Goal: Task Accomplishment & Management: Complete application form

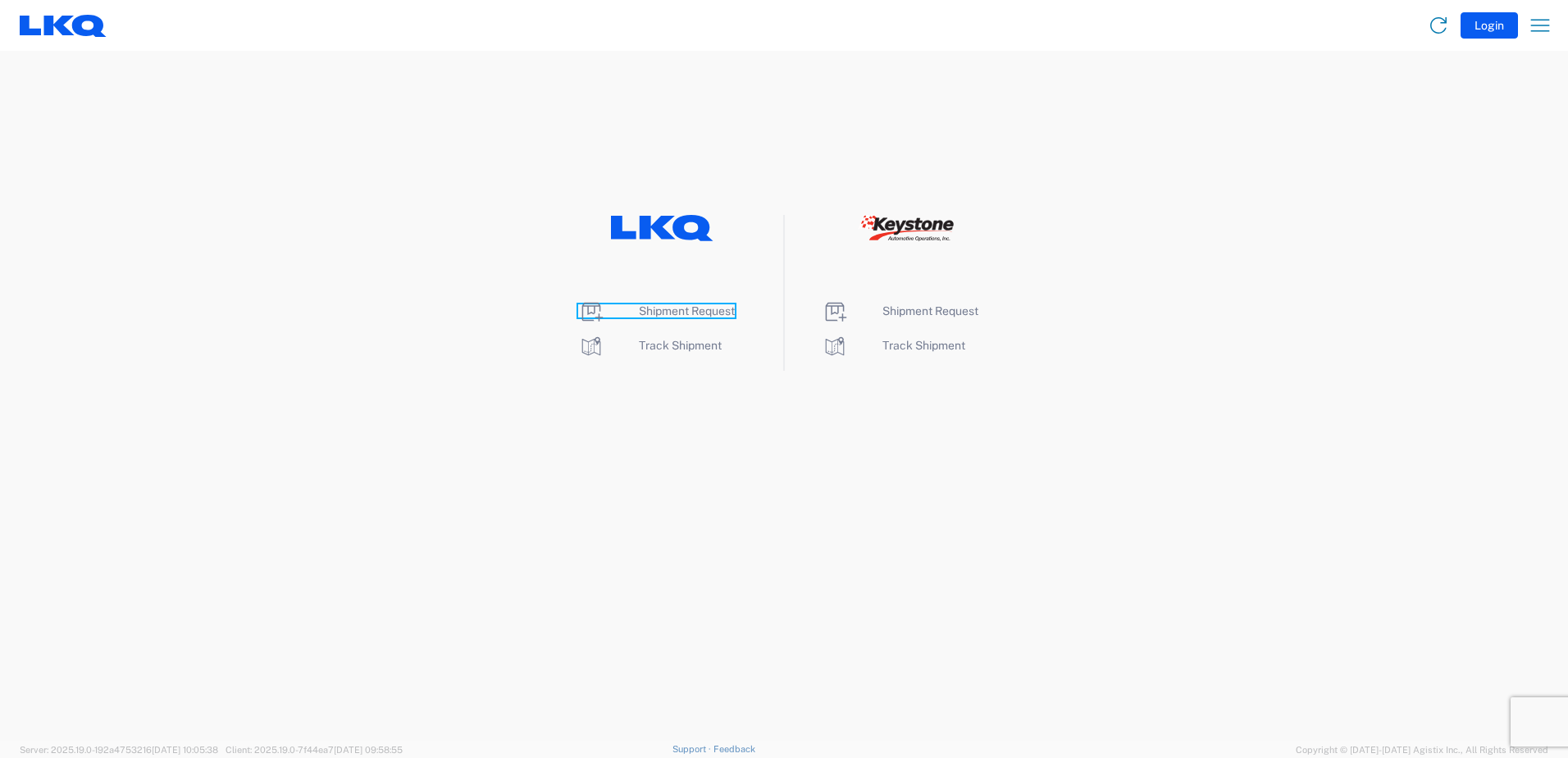
click at [672, 308] on span "Shipment Request" at bounding box center [686, 311] width 96 height 13
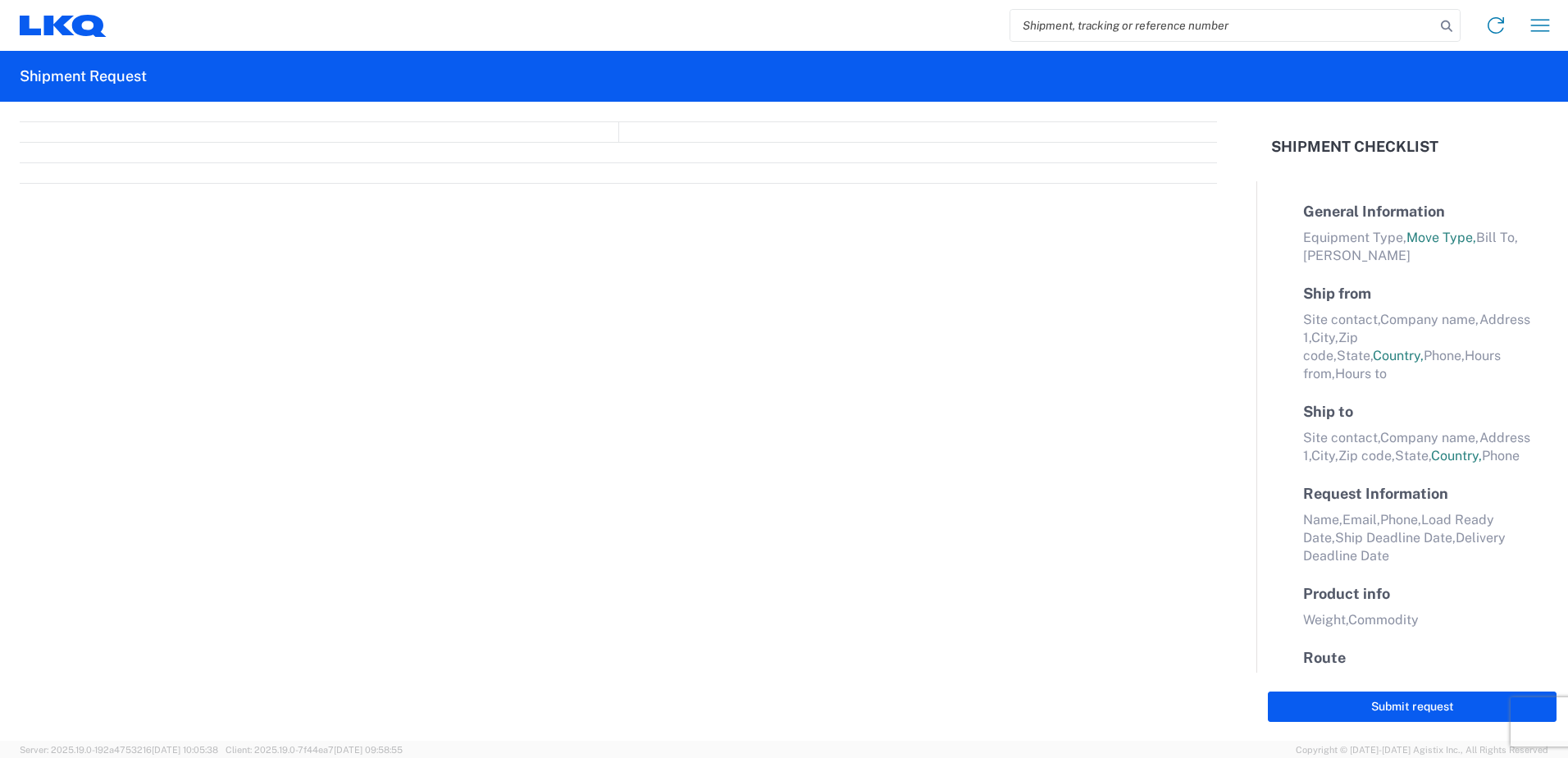
select select "FULL"
select select "LBS"
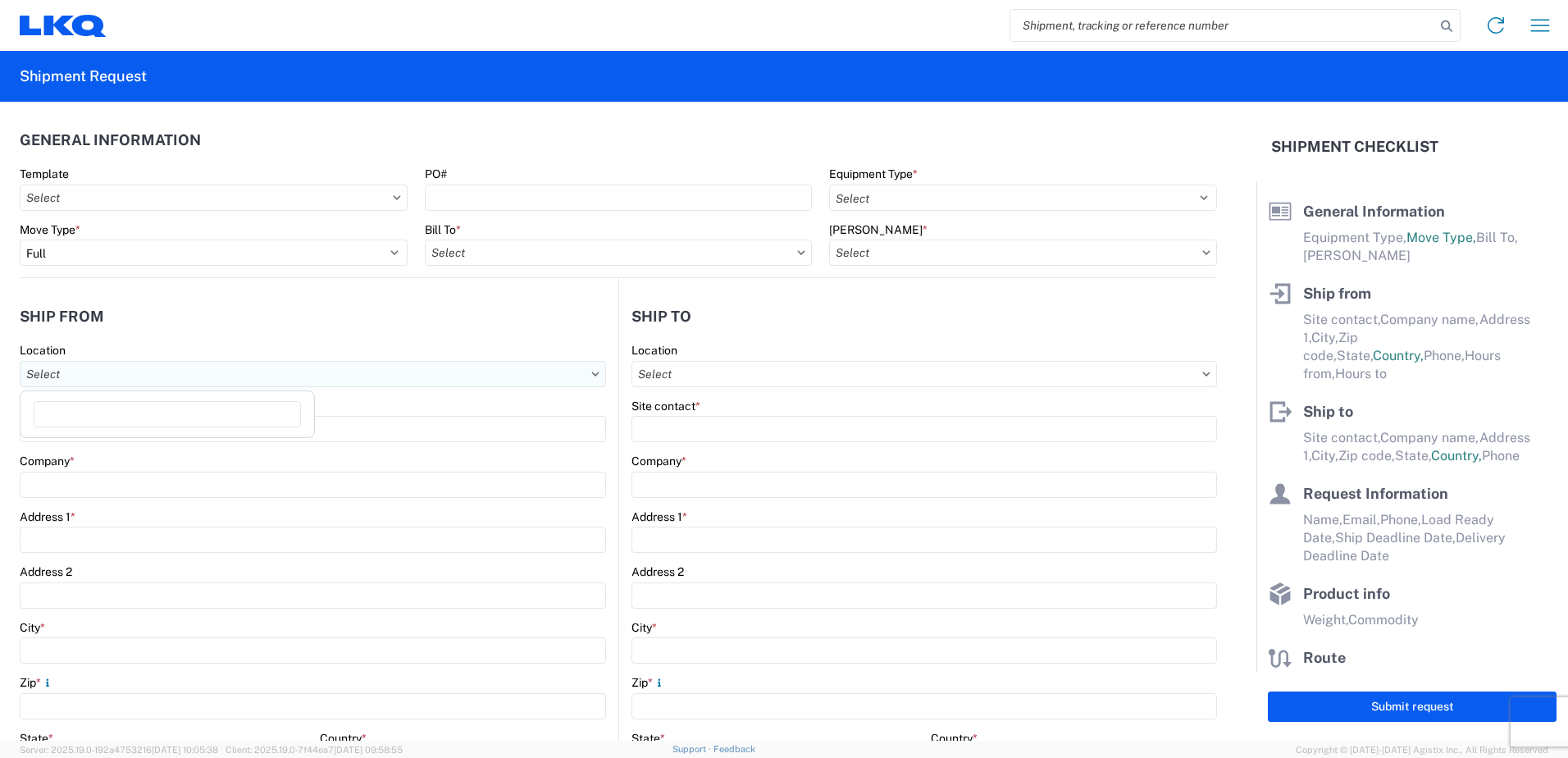
click at [72, 371] on input "text" at bounding box center [313, 374] width 587 height 26
type input "370"
click at [69, 497] on div "3370 - [GEOGRAPHIC_DATA]" at bounding box center [166, 499] width 287 height 26
type input "3370 - [GEOGRAPHIC_DATA]"
type input "FinishMaster [GEOGRAPHIC_DATA]"
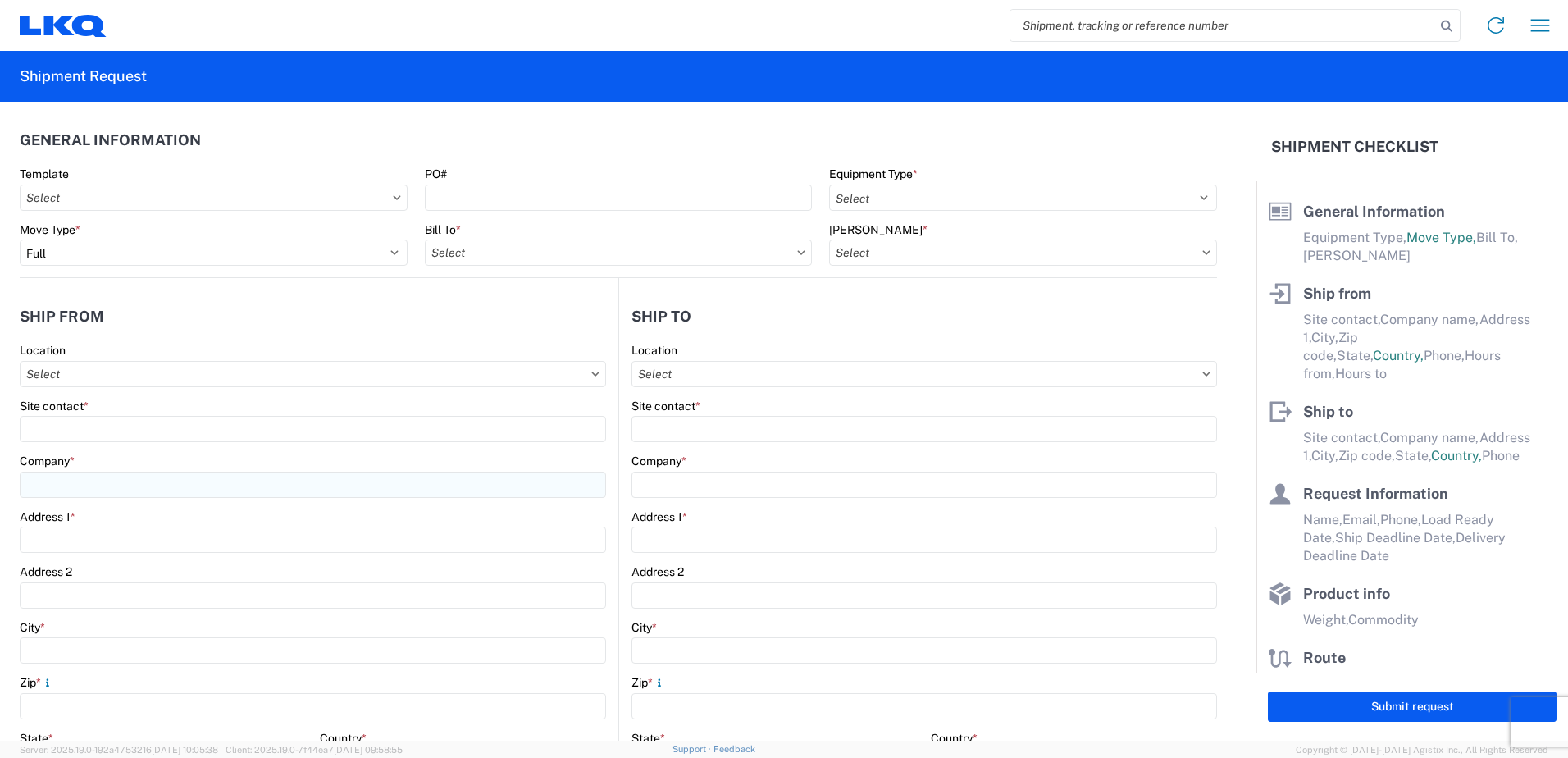
type input "[STREET_ADDRESS]"
type input "[GEOGRAPHIC_DATA]"
type input "49512"
select select "MI"
select select "US"
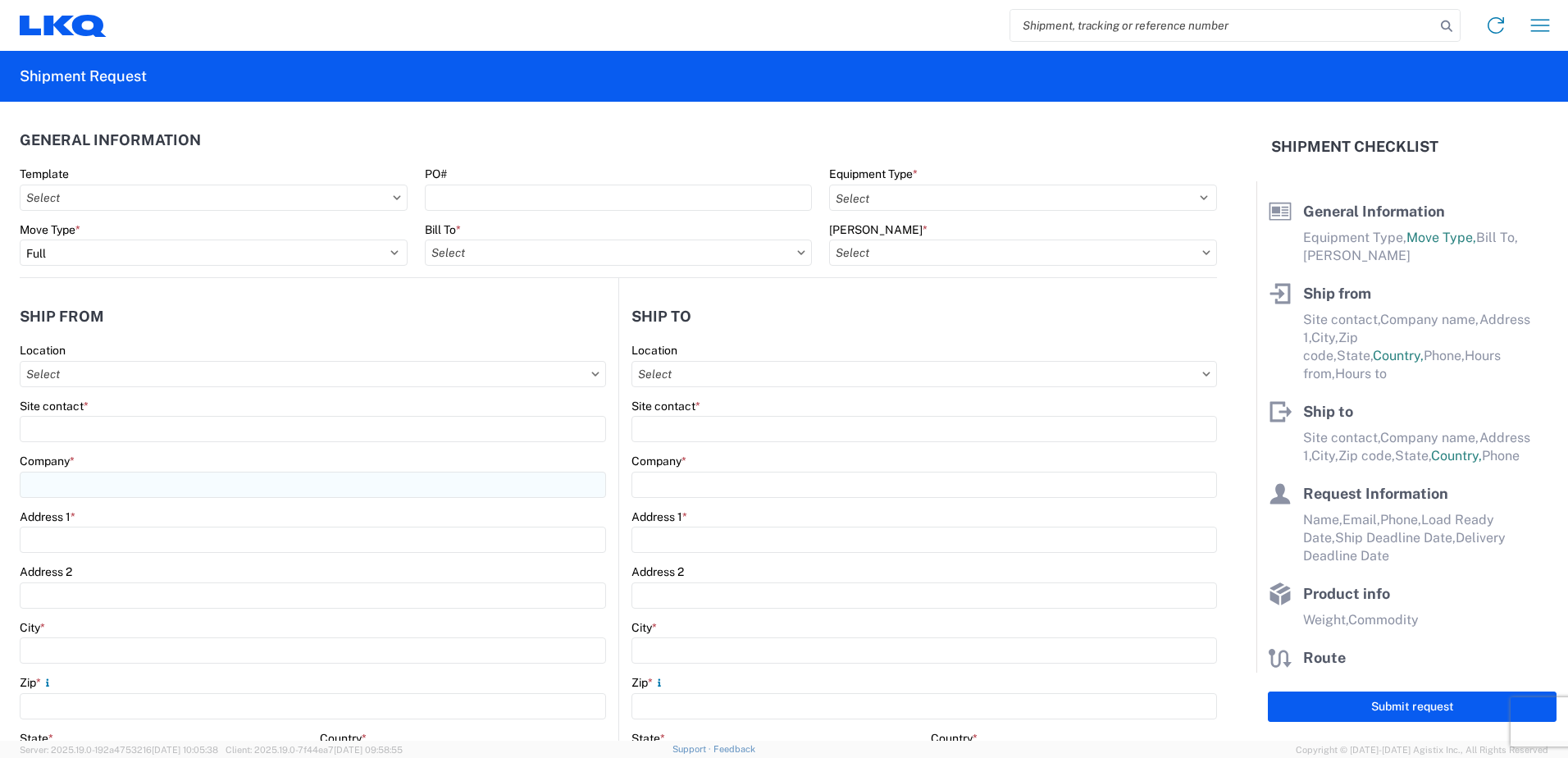
type input "[PHONE_NUMBER]"
type input "08:00"
type input "02:00"
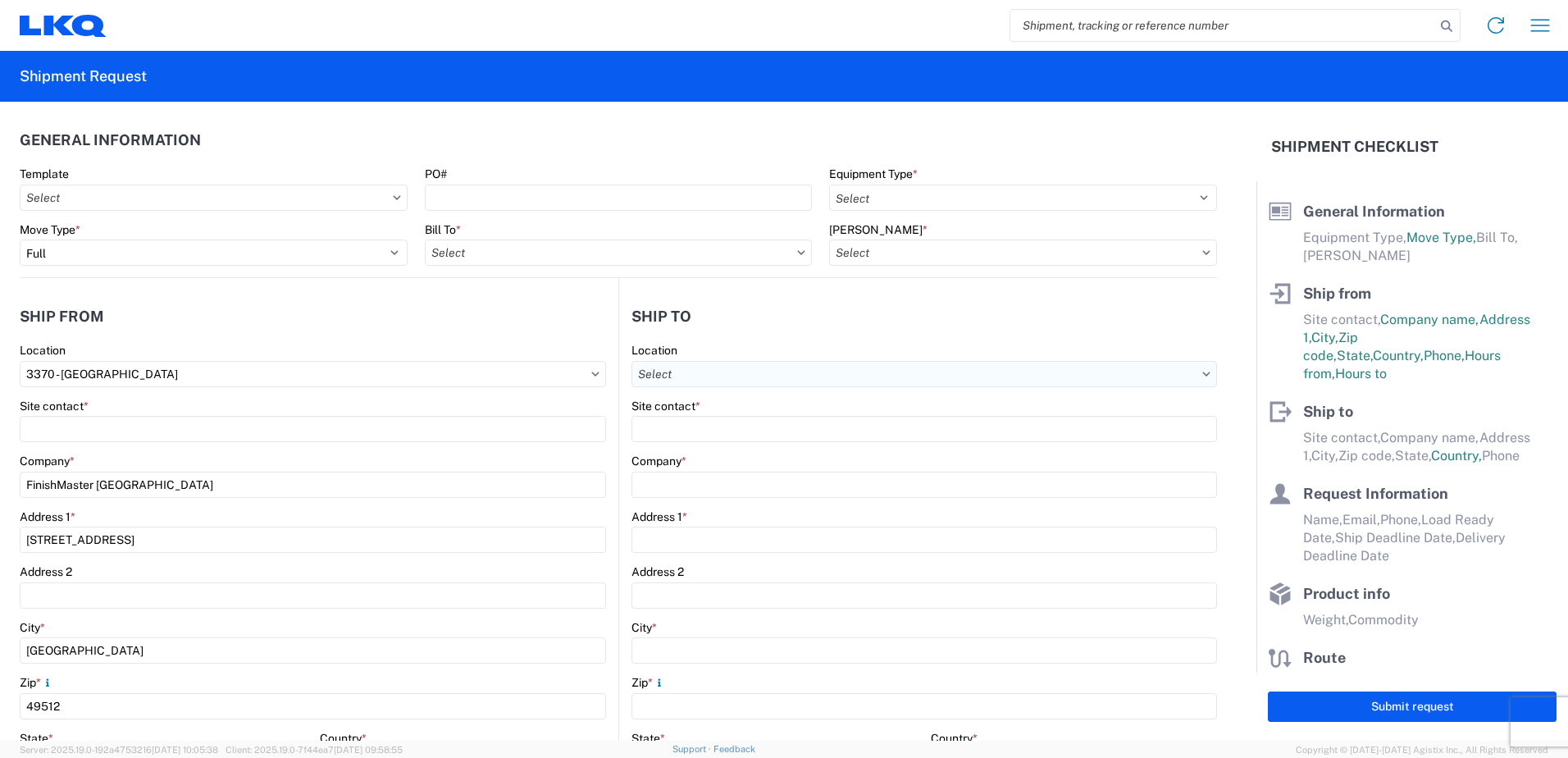
click at [667, 373] on input "text" at bounding box center [924, 374] width 586 height 26
type input "061"
click at [688, 450] on div "3061 - [GEOGRAPHIC_DATA] (061)" at bounding box center [773, 446] width 287 height 26
select select "US"
type input "3061 - [GEOGRAPHIC_DATA] (061)"
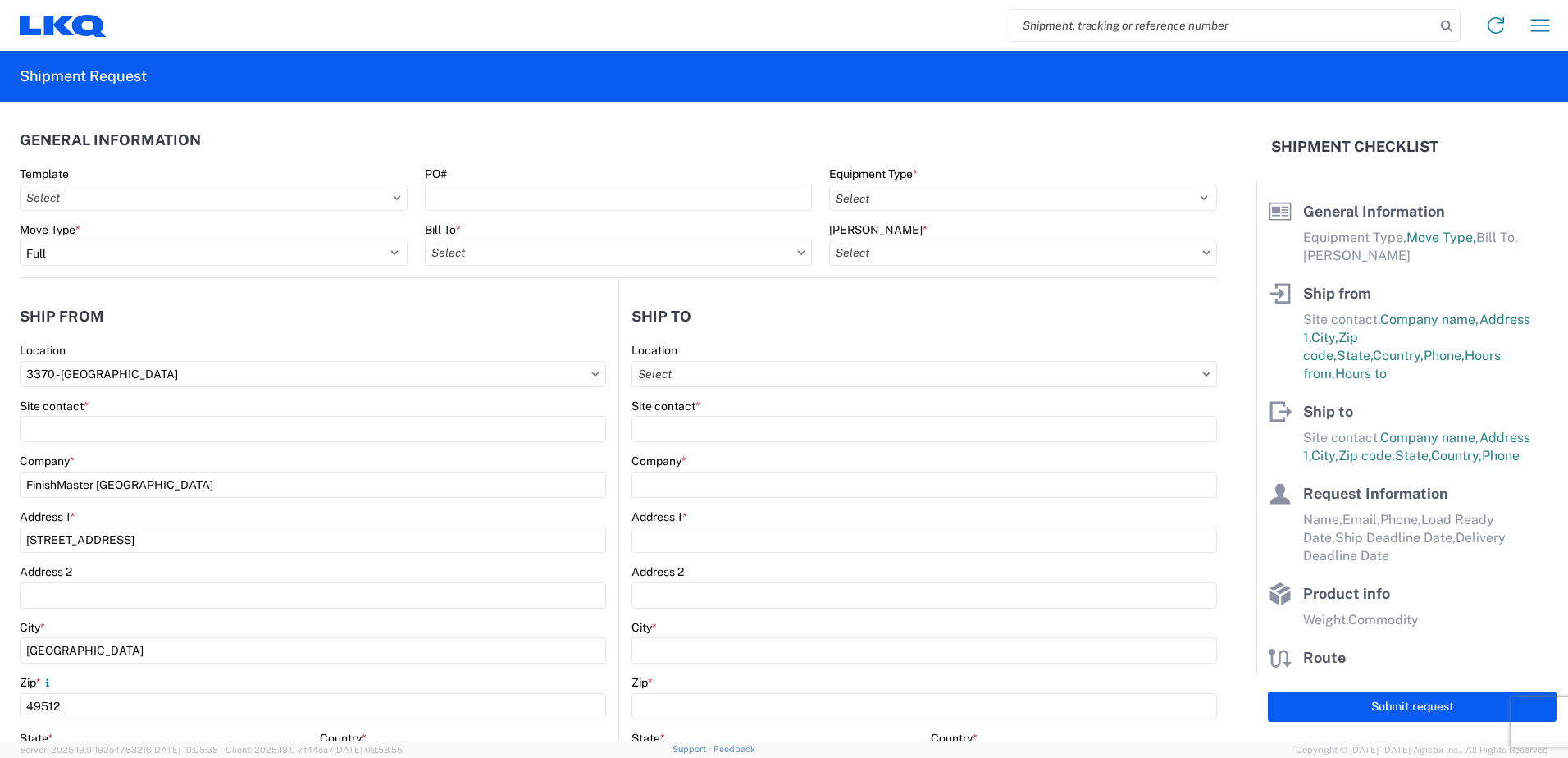
type input "LKQ Corporation"
type input "[STREET_ADDRESS][PERSON_NAME][PERSON_NAME]"
type input "Taunton"
type input "02780"
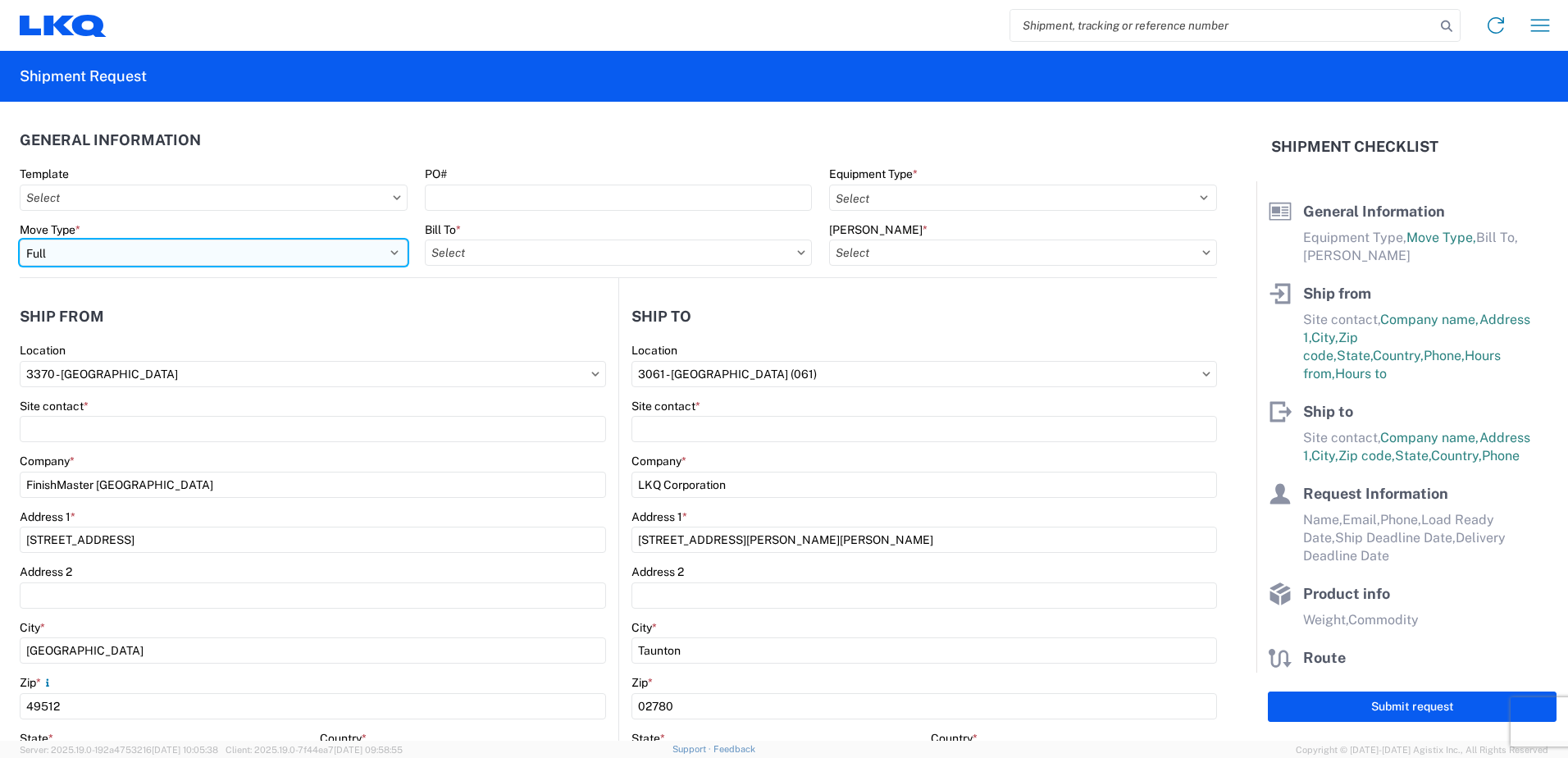
click at [395, 251] on select "Select Full Partial TL" at bounding box center [214, 252] width 388 height 26
click at [20, 240] on select "Select Full Partial TL" at bounding box center [214, 252] width 388 height 26
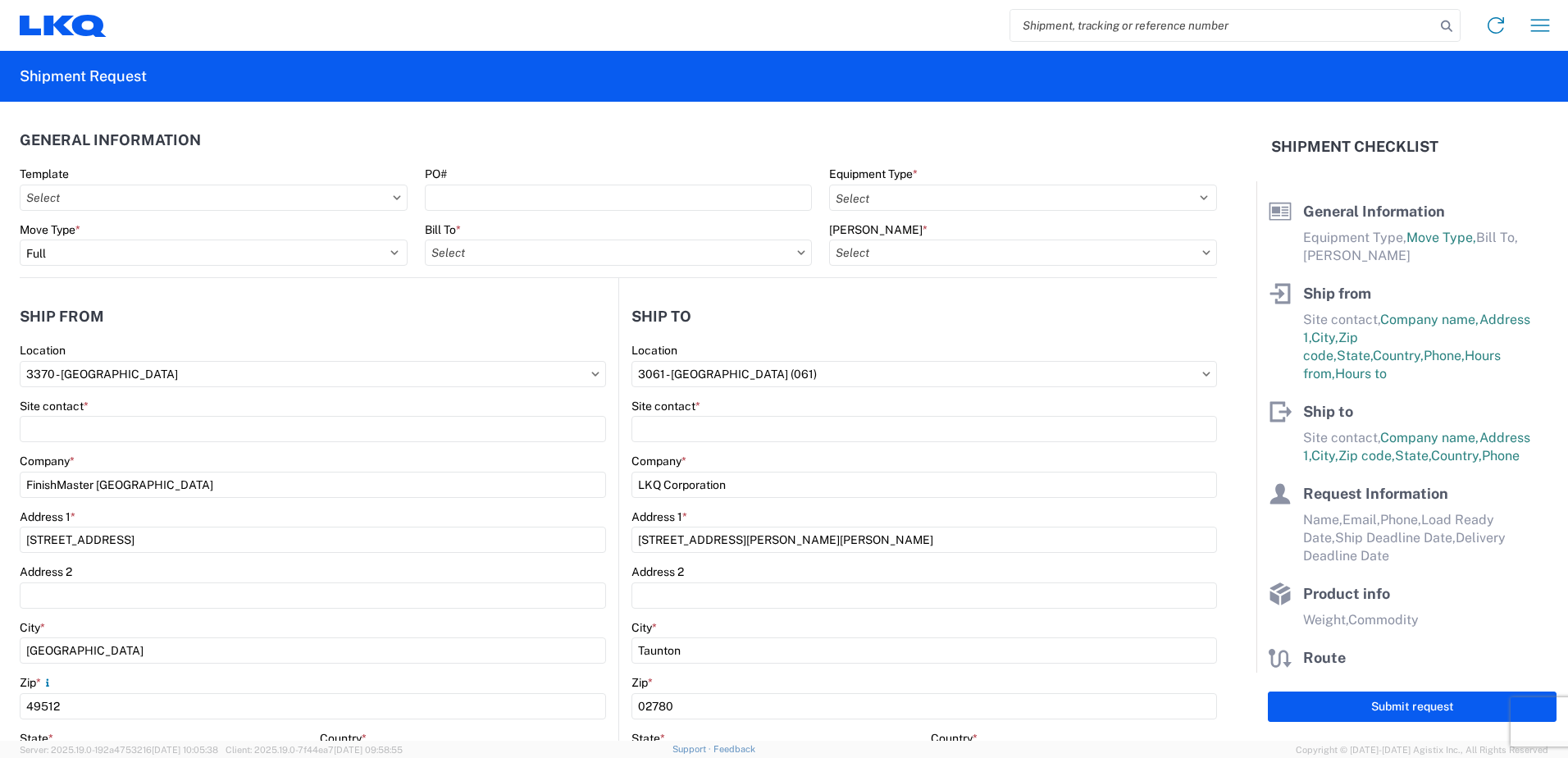
click at [797, 253] on icon at bounding box center [802, 252] width 8 height 5
click at [676, 257] on input "text" at bounding box center [619, 252] width 388 height 26
type input "370"
click at [525, 332] on div "3370 - [GEOGRAPHIC_DATA]" at bounding box center [568, 325] width 287 height 26
type input "3370 - [GEOGRAPHIC_DATA]"
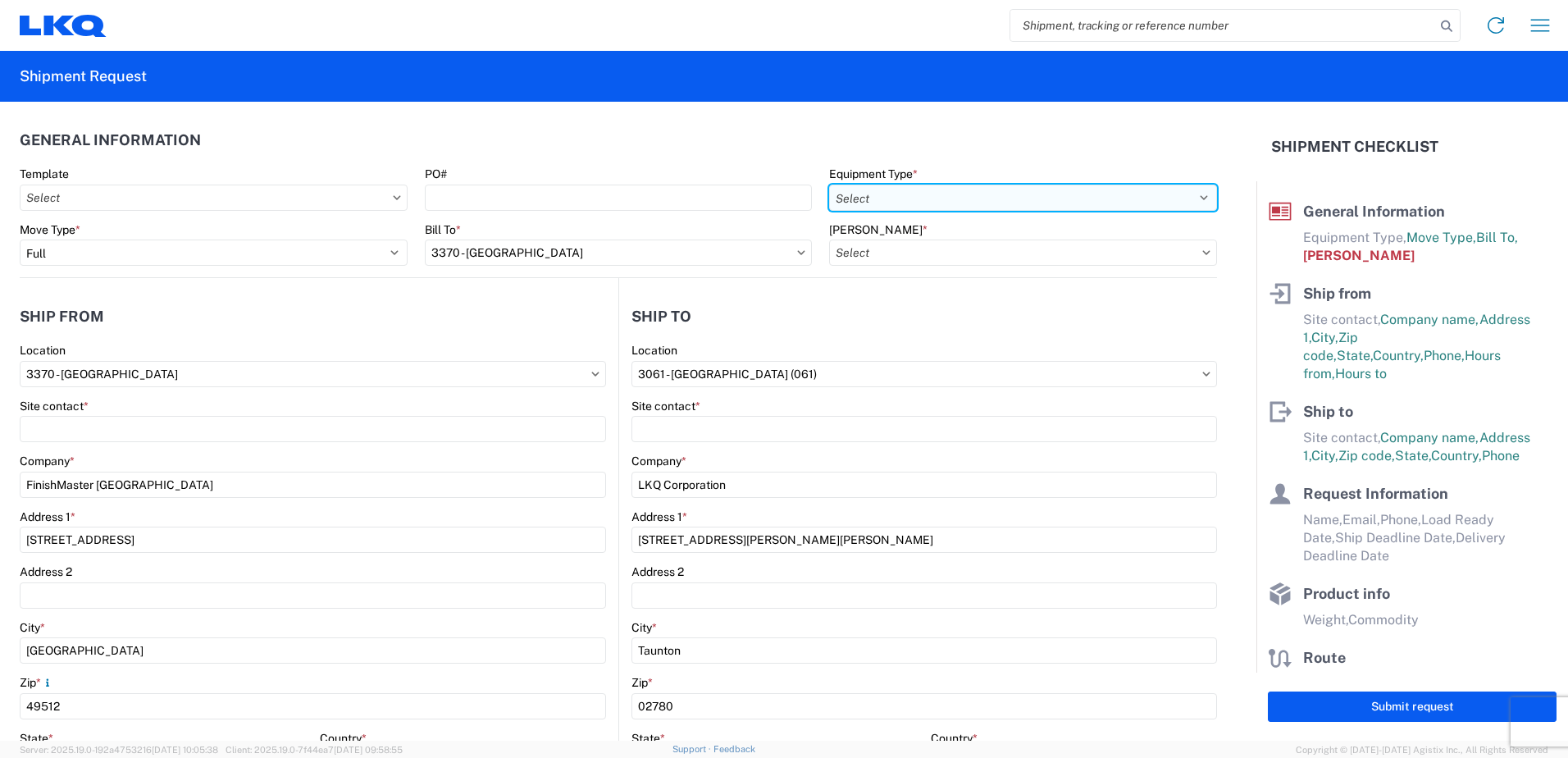
click at [1118, 200] on select "Select 53’ Dry Van Flatbed Dropdeck (van) Lowboy (flatbed) Rail" at bounding box center [1023, 197] width 388 height 26
select select "STDV"
click at [829, 185] on select "Select 53’ Dry Van Flatbed Dropdeck (van) Lowboy (flatbed) Rail" at bounding box center [1023, 197] width 388 height 26
click at [1071, 254] on input "text" at bounding box center [1023, 252] width 388 height 26
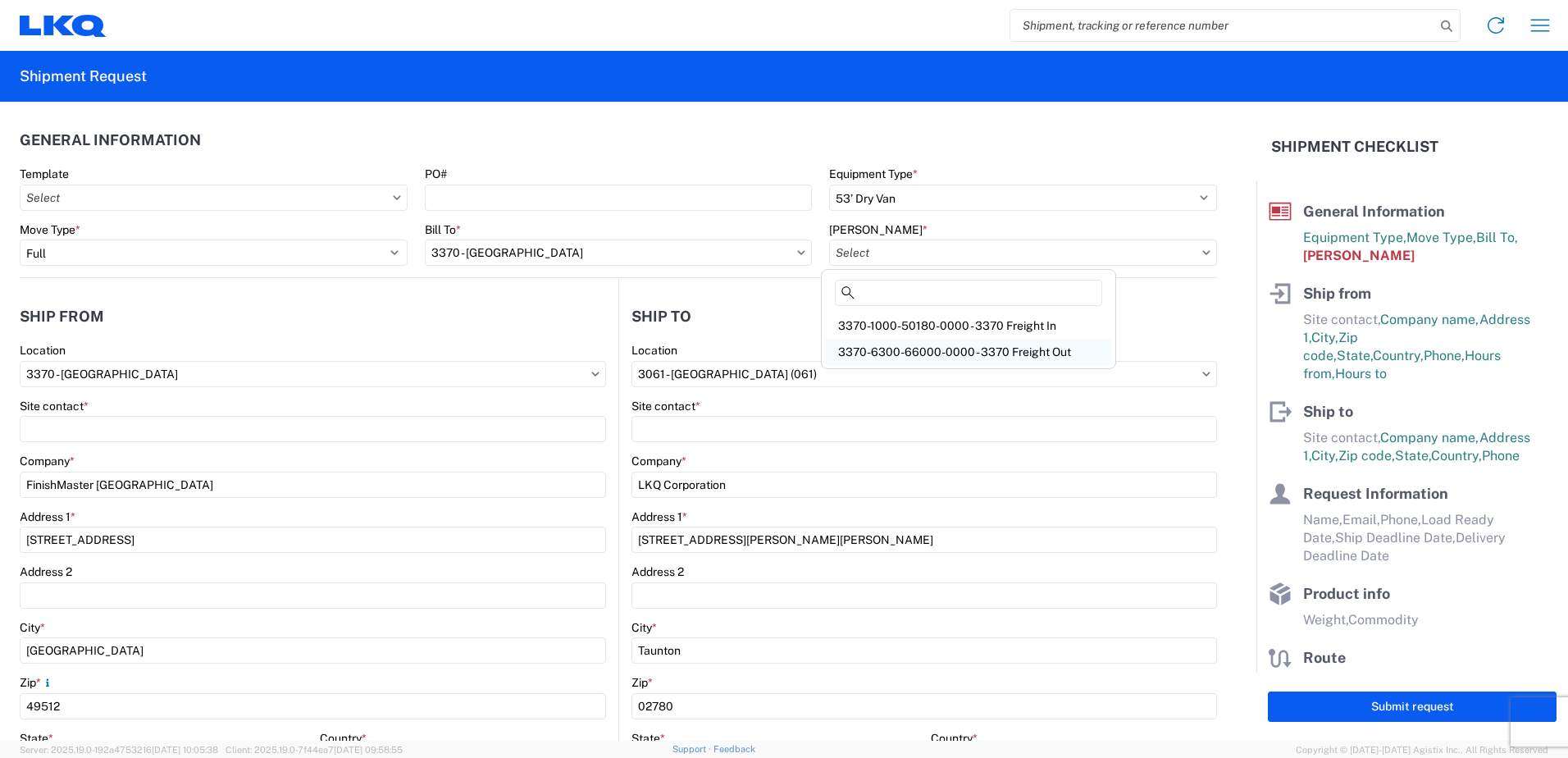
click at [970, 354] on div "3370-6300-66000-0000 - 3370 Freight Out" at bounding box center [968, 351] width 287 height 26
type input "3370-6300-66000-0000 - 3370 Freight Out"
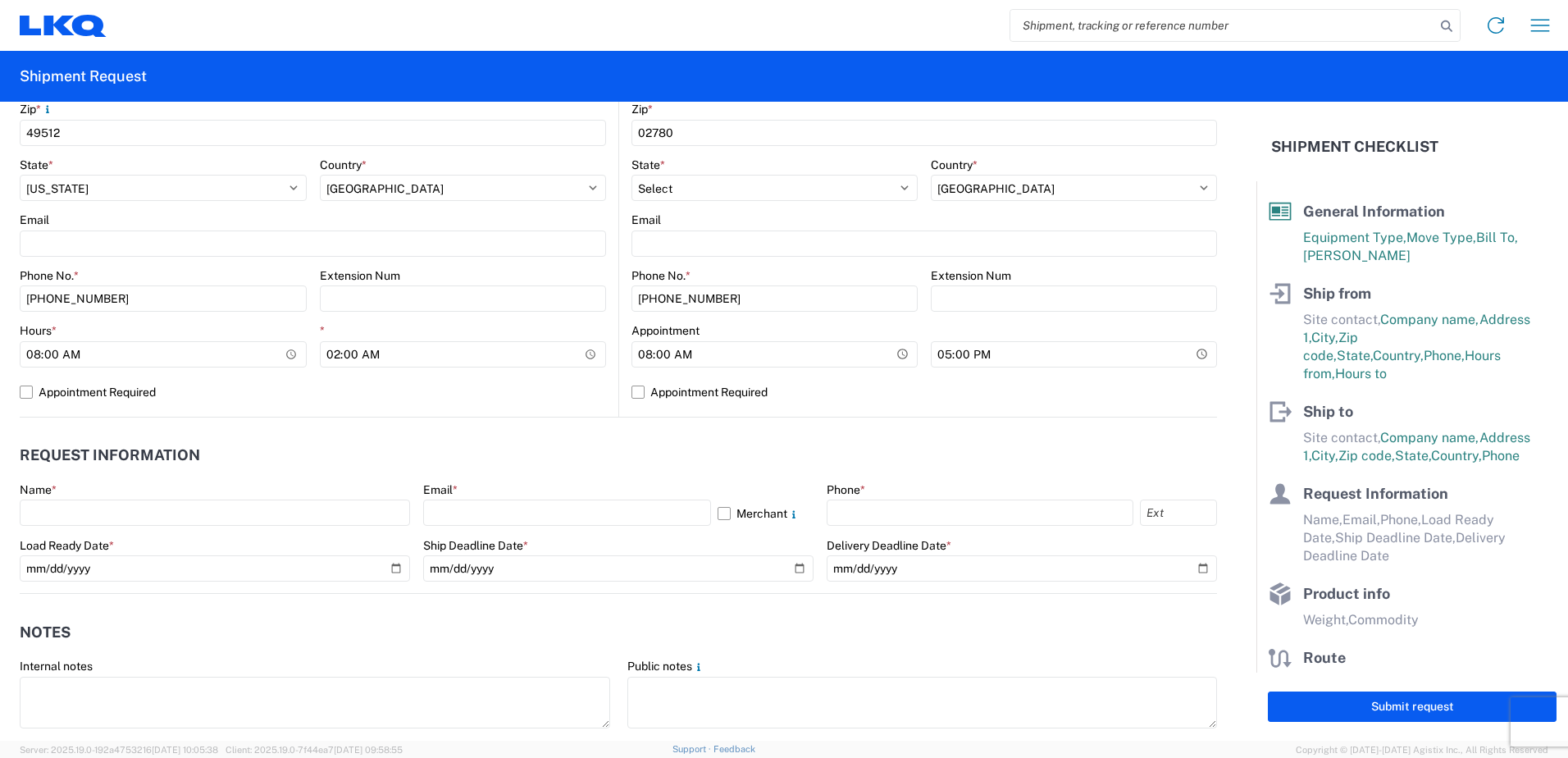
scroll to position [574, 0]
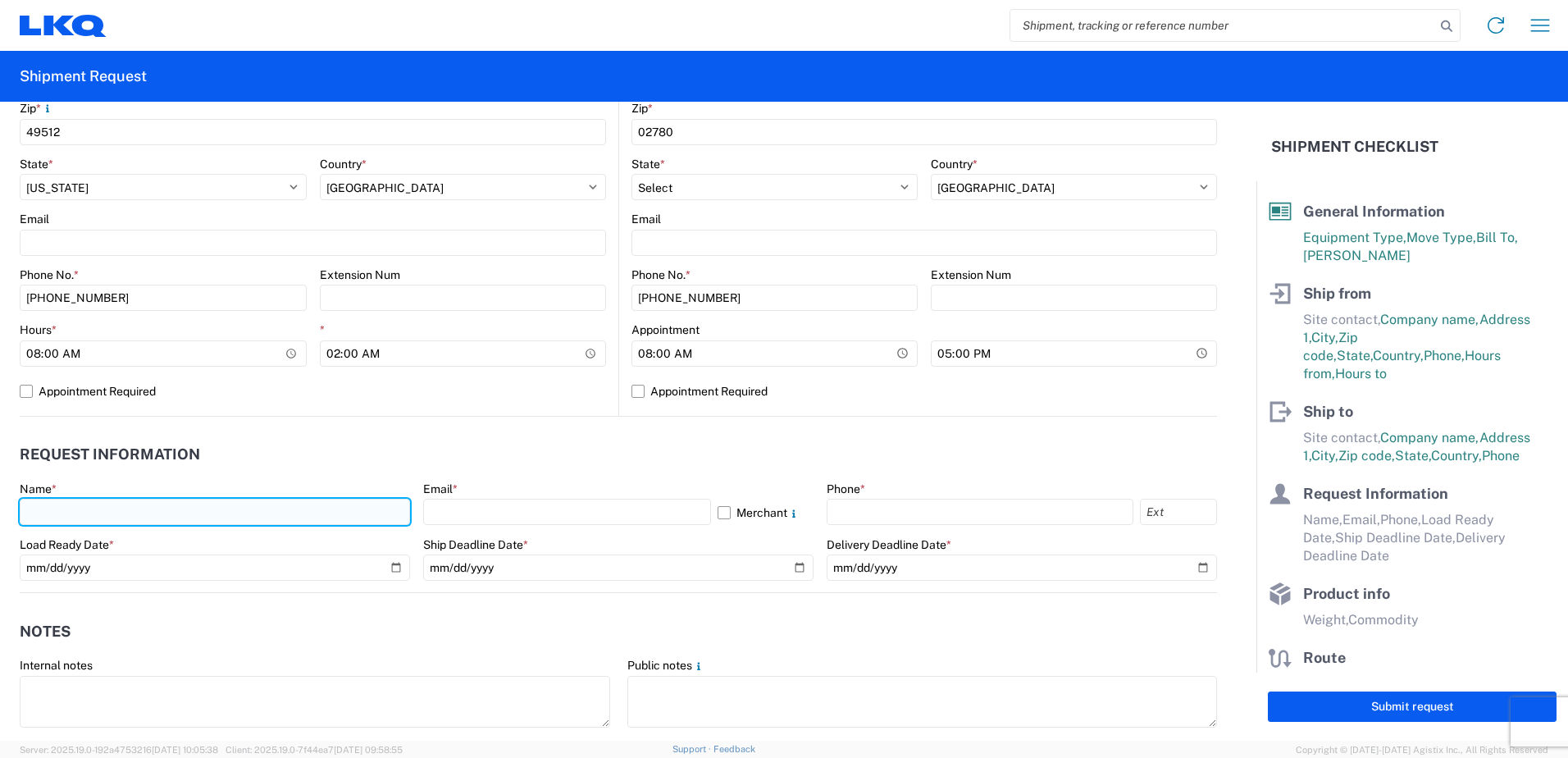
click at [176, 506] on input "text" at bounding box center [215, 511] width 390 height 26
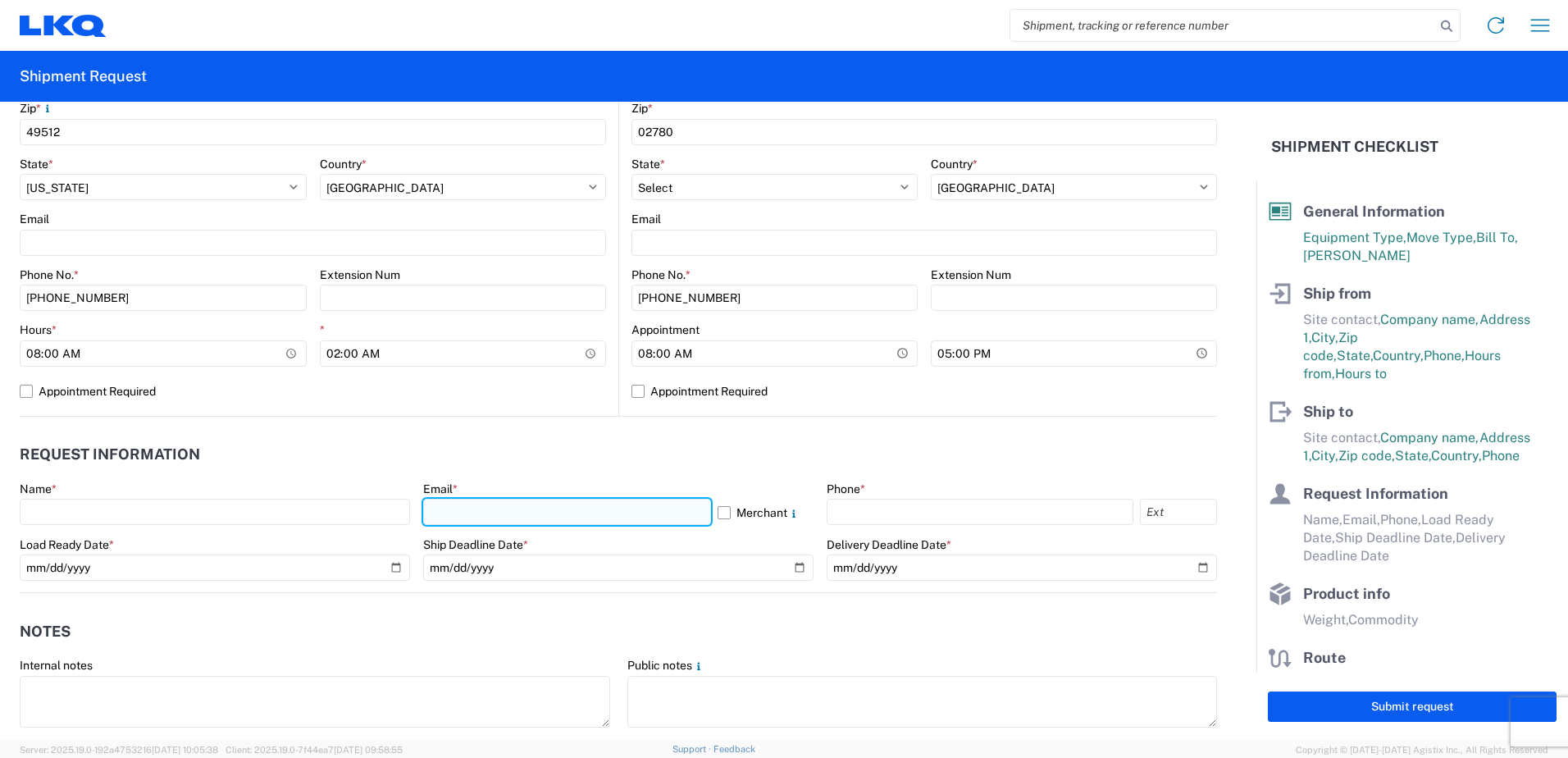
click at [484, 513] on input "text" at bounding box center [567, 511] width 288 height 26
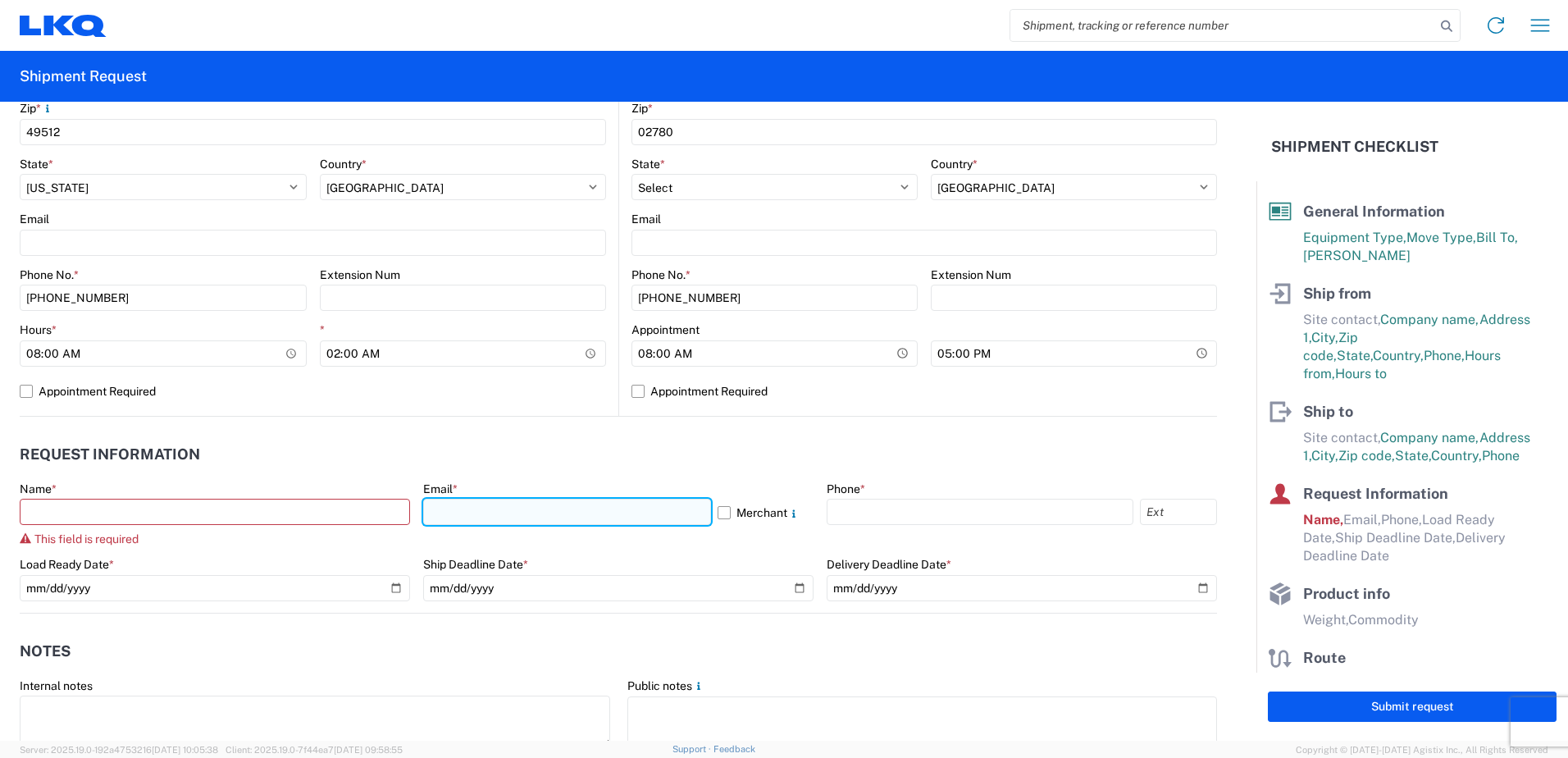
type input "[EMAIL_ADDRESS][DOMAIN_NAME]"
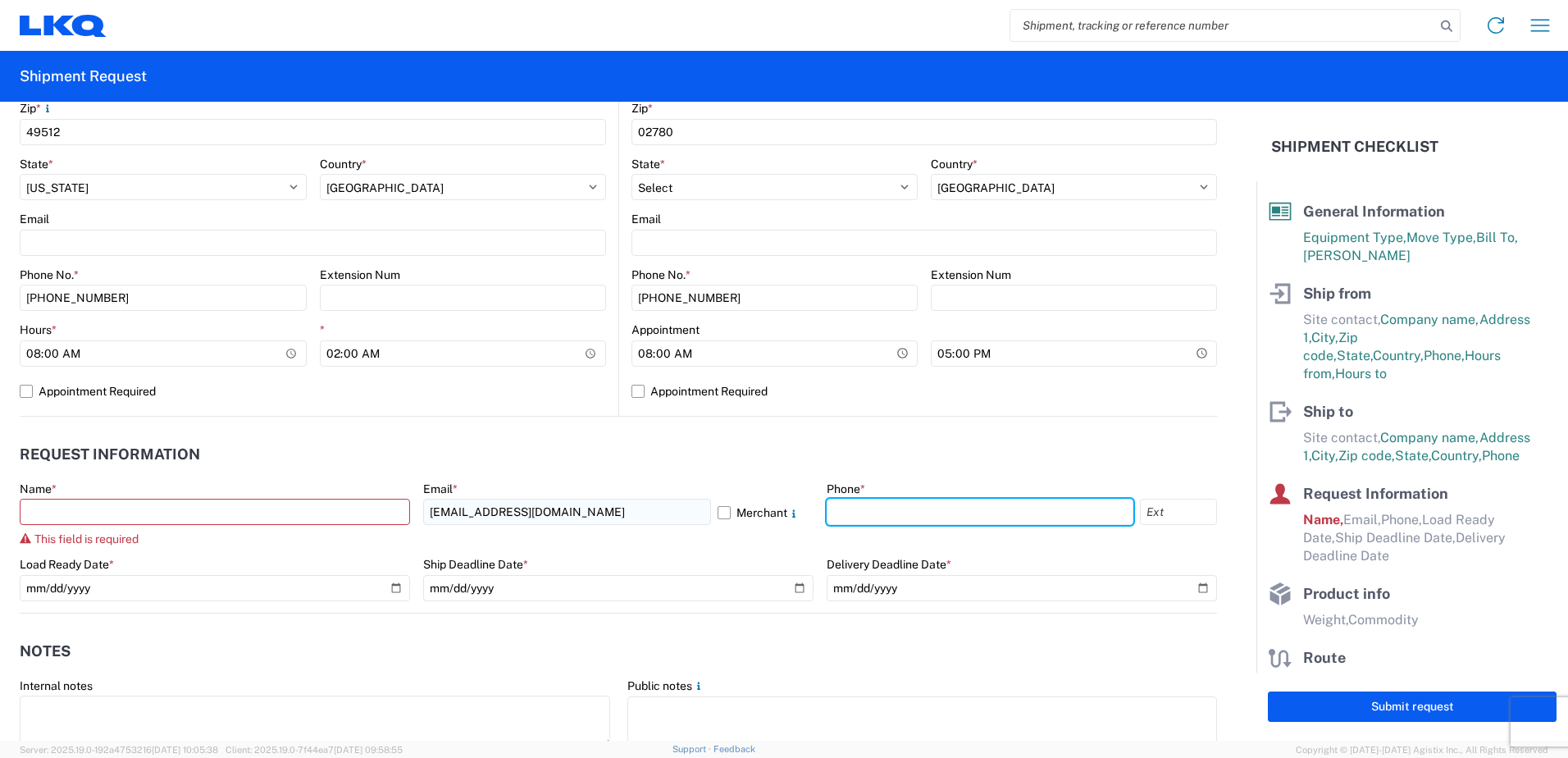
type input "6169497604"
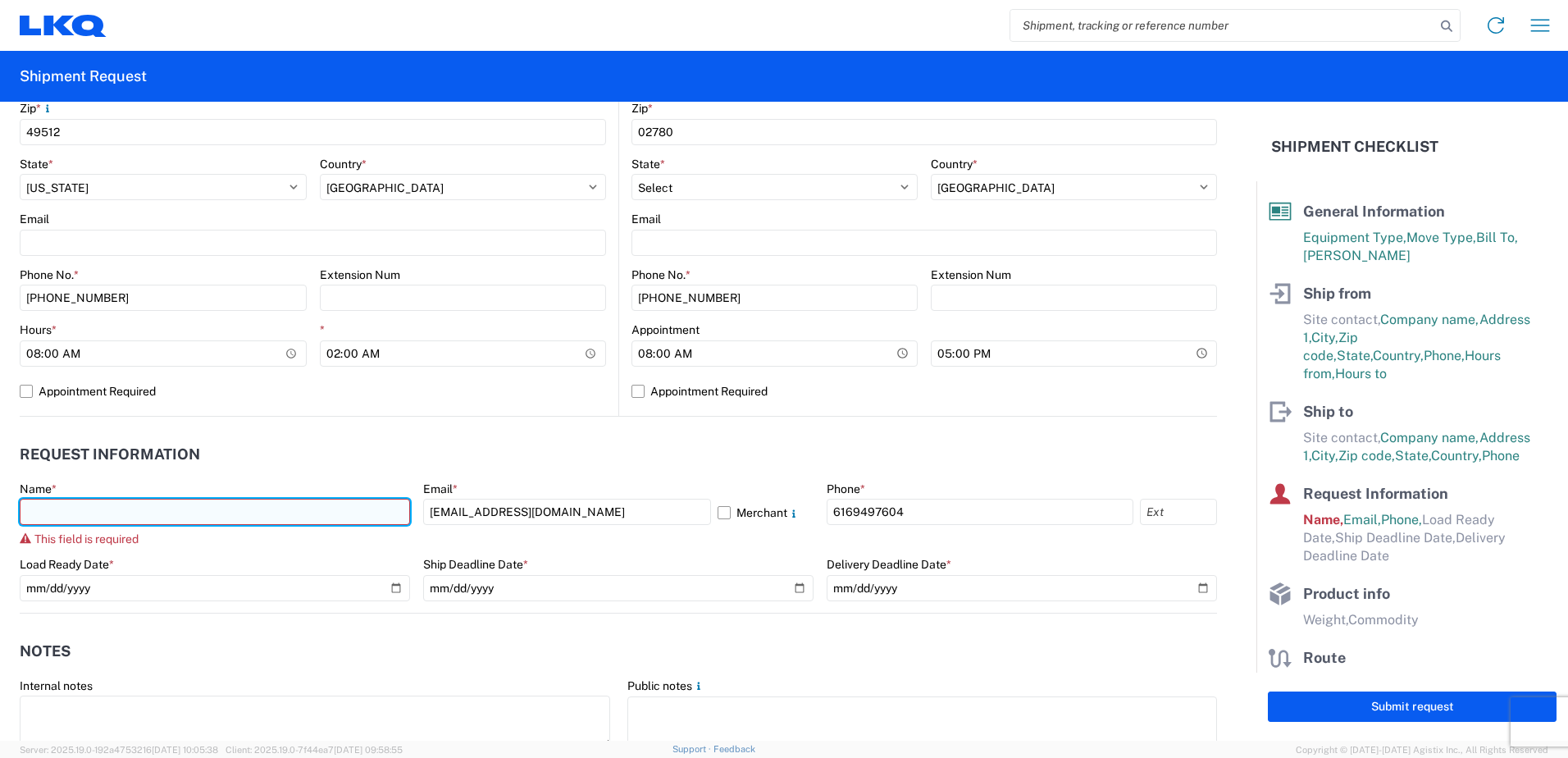
click at [86, 517] on input "text" at bounding box center [215, 511] width 390 height 26
click at [152, 509] on input "text" at bounding box center [215, 511] width 390 height 26
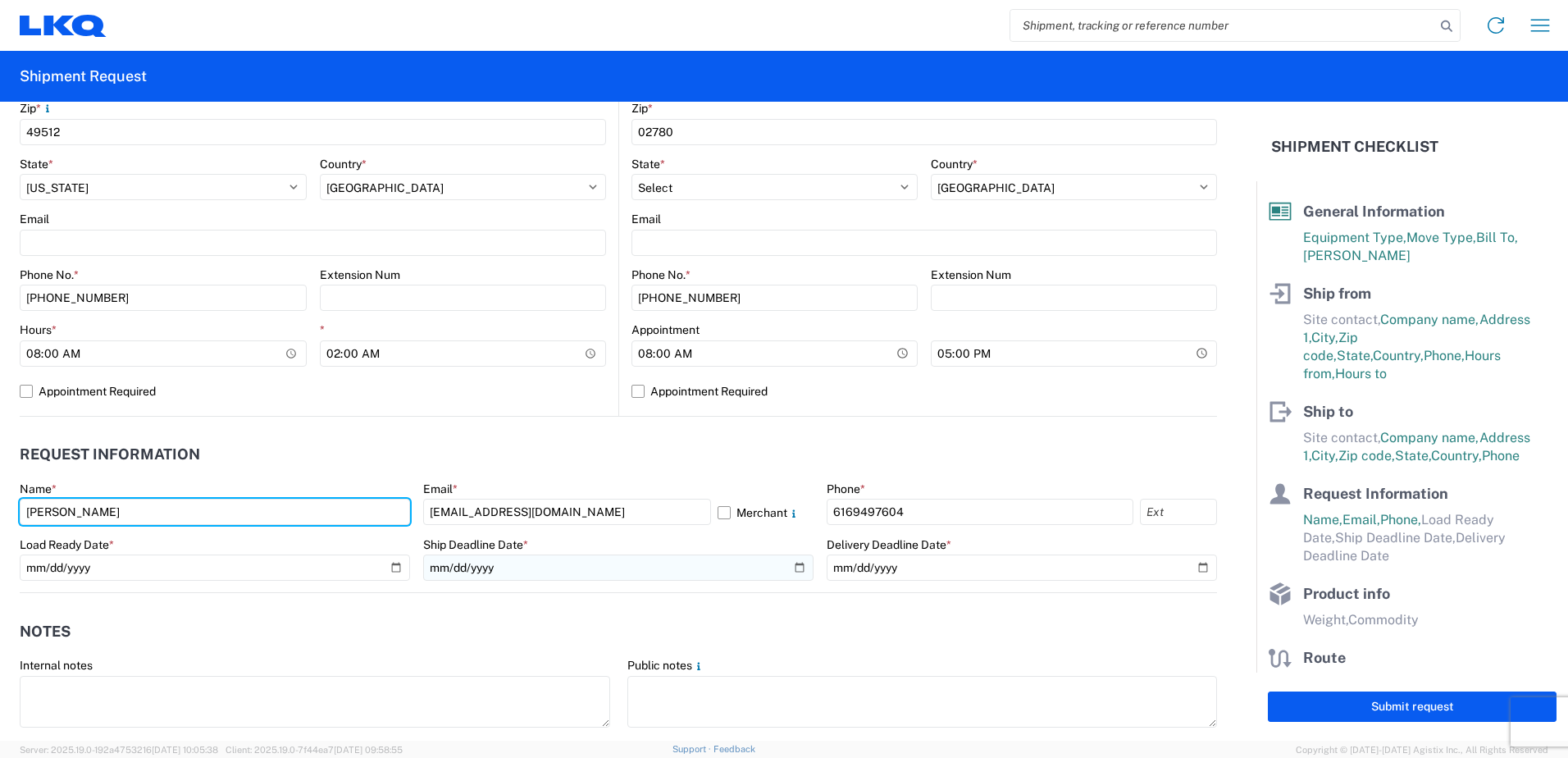
type input "[PERSON_NAME]"
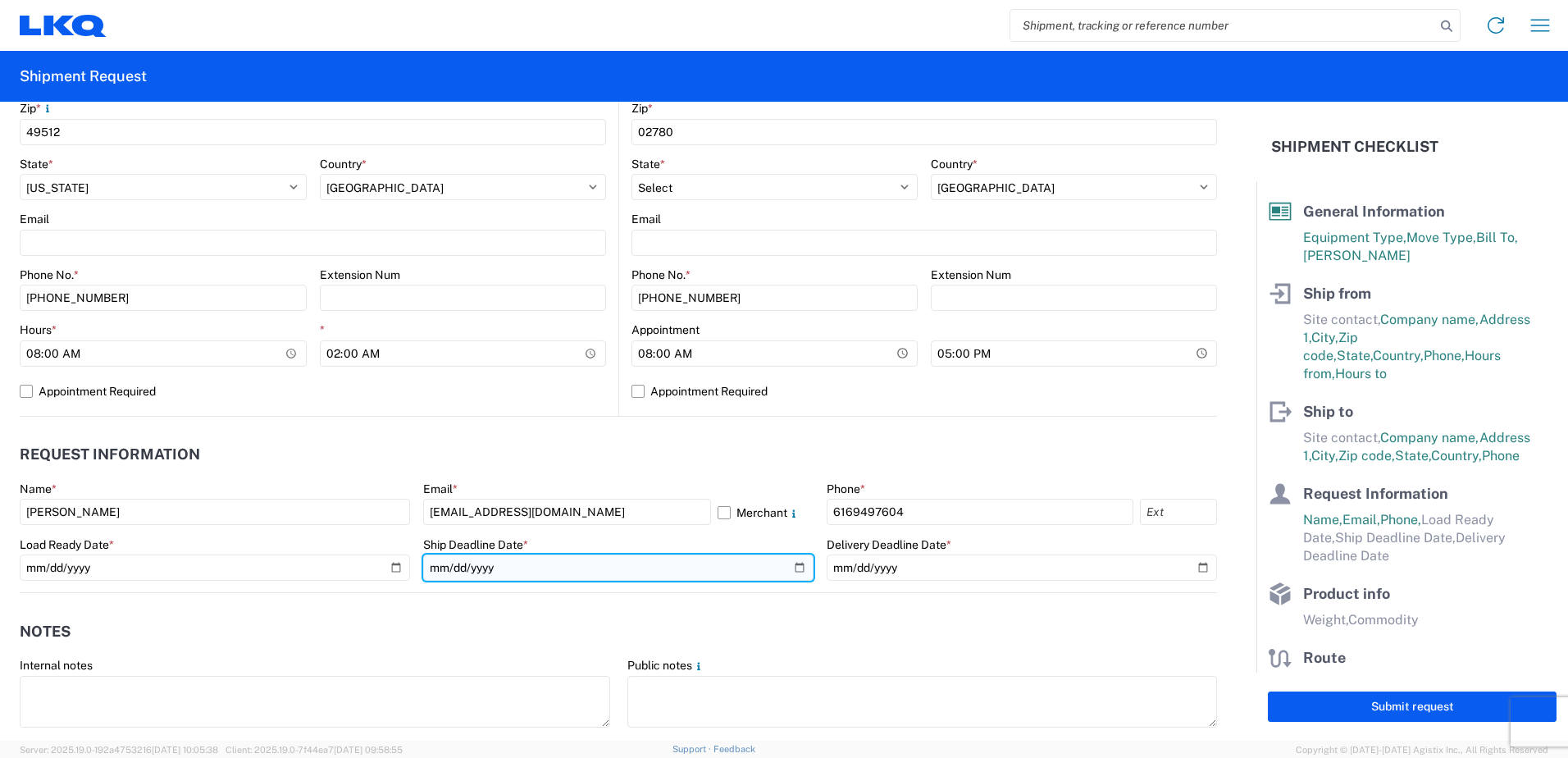
click at [788, 564] on input "date" at bounding box center [618, 567] width 390 height 26
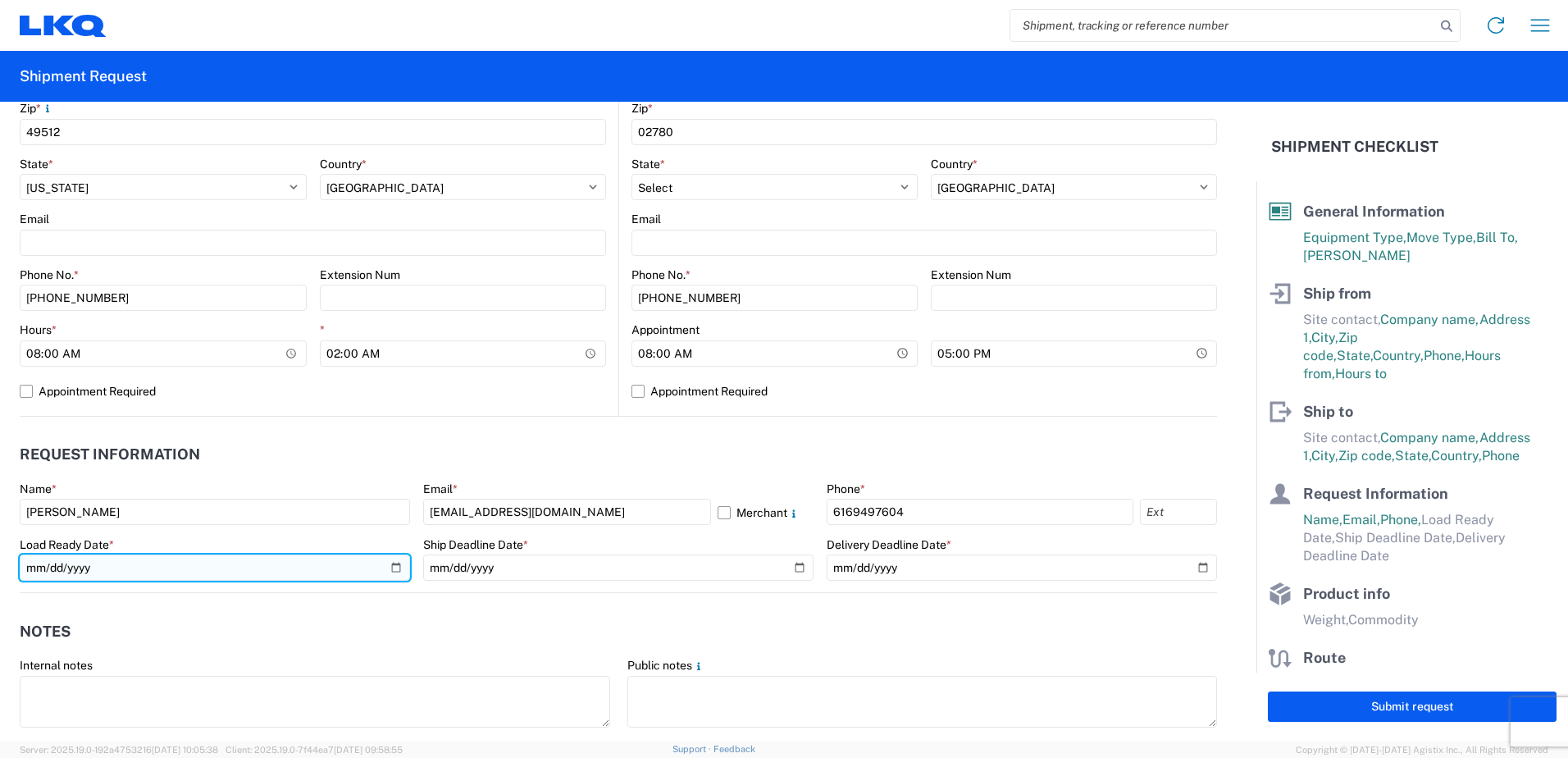
click at [395, 569] on input "date" at bounding box center [215, 567] width 390 height 26
type input "[DATE]"
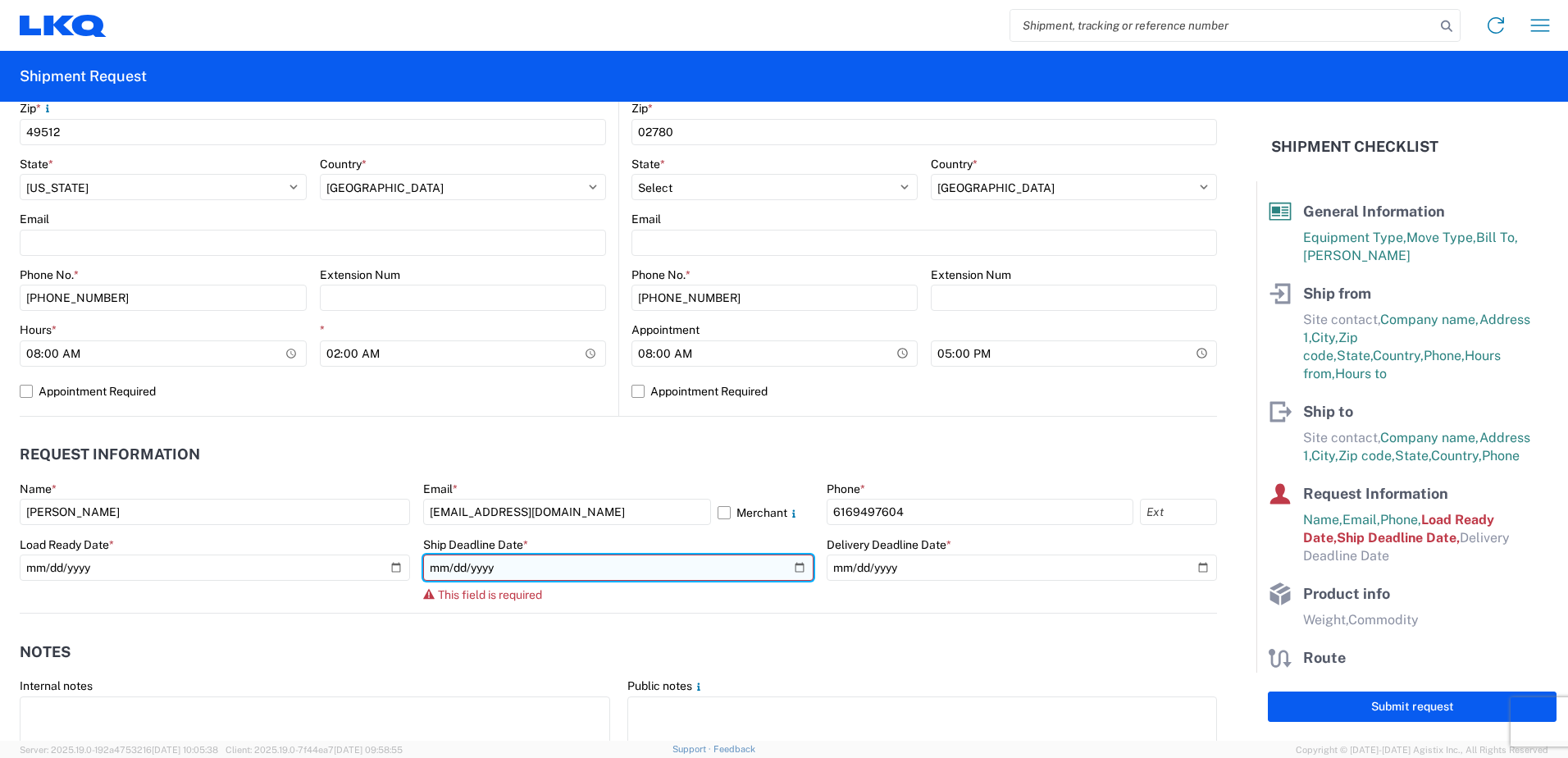
click at [793, 563] on input "date" at bounding box center [618, 567] width 390 height 26
type input "[DATE]"
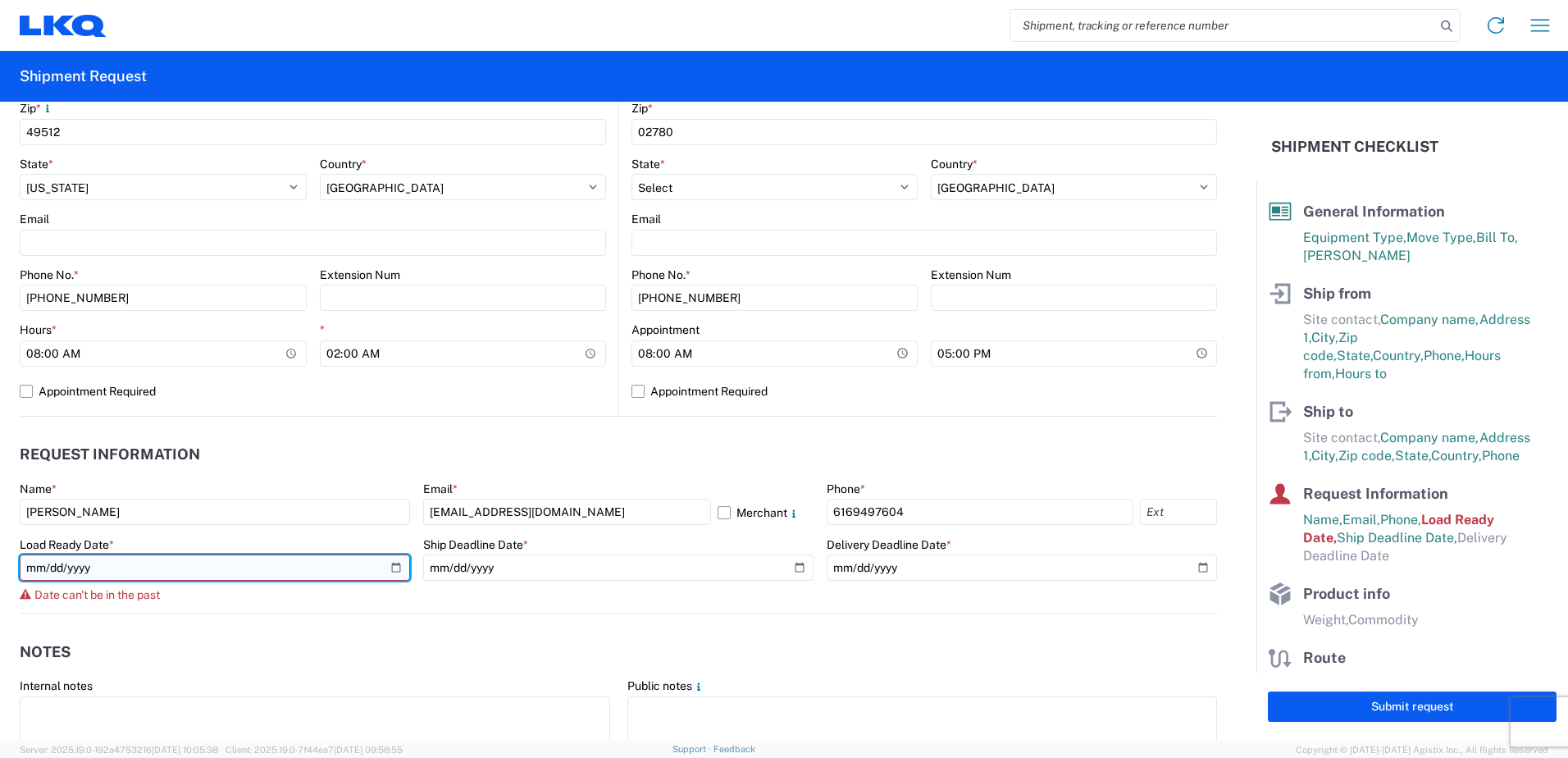
click at [393, 575] on input "[DATE]" at bounding box center [215, 567] width 390 height 26
type input "[DATE]"
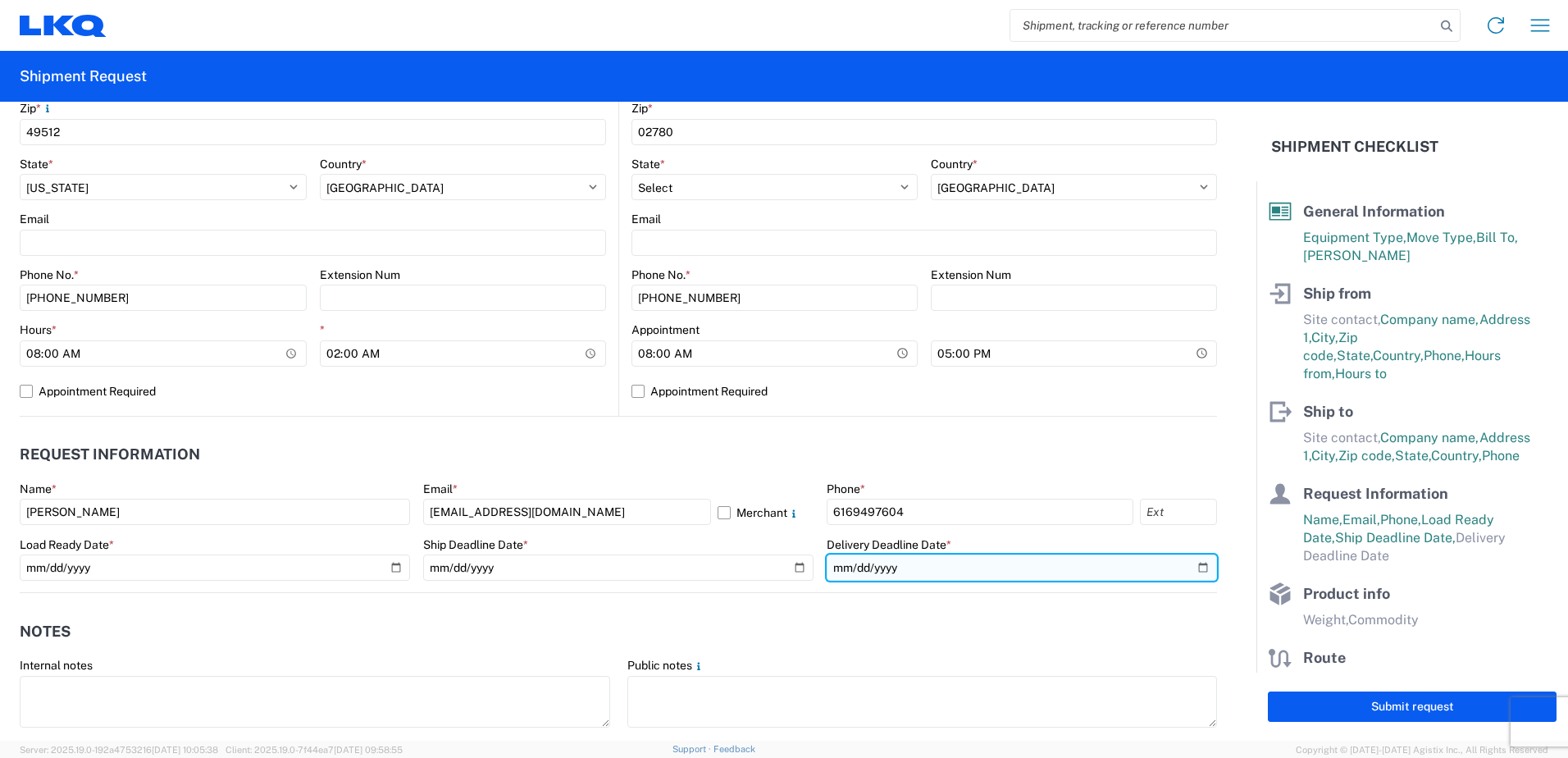
click at [1189, 572] on input "date" at bounding box center [1021, 567] width 390 height 26
type input "[DATE]"
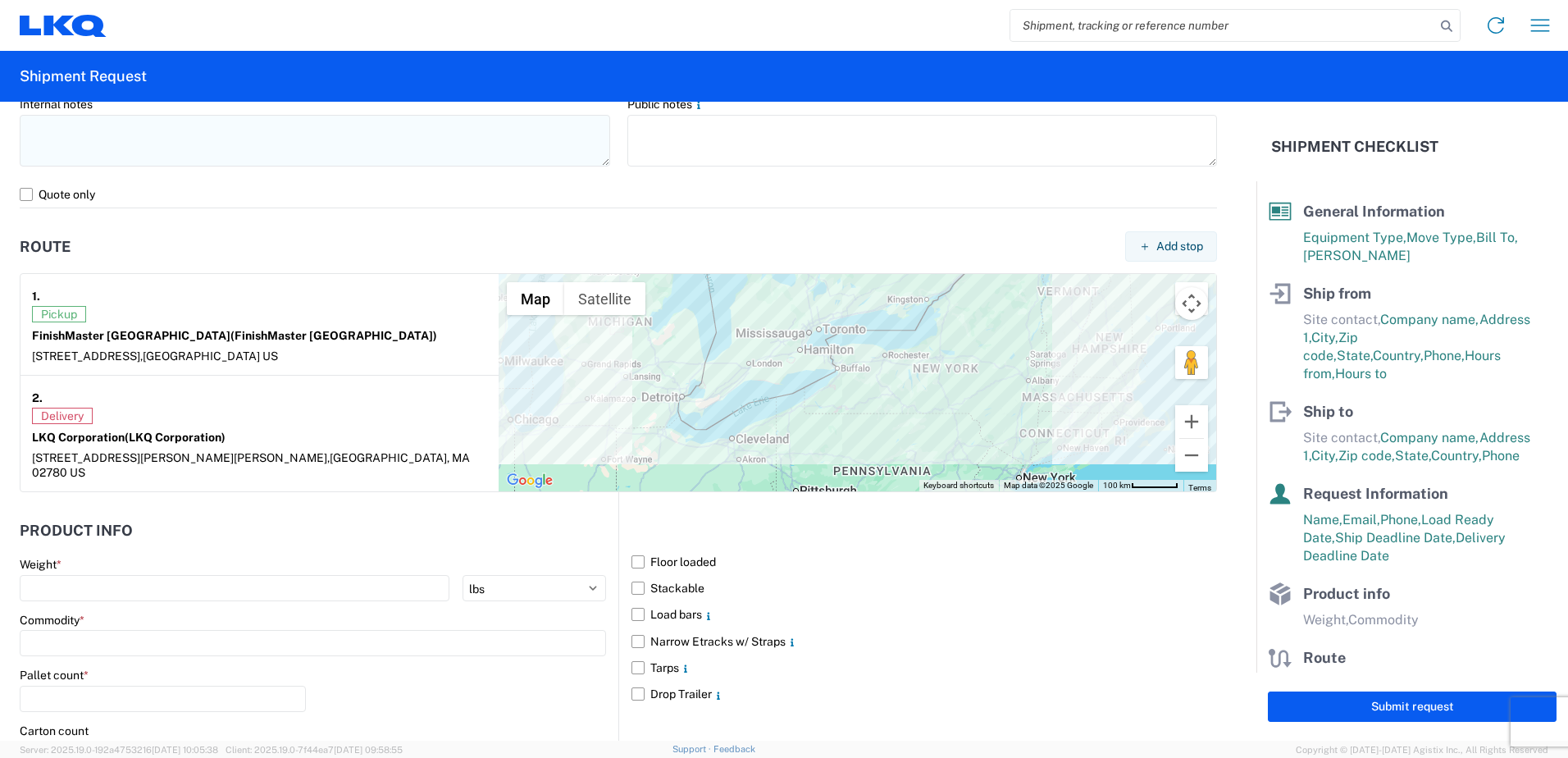
scroll to position [1230, 0]
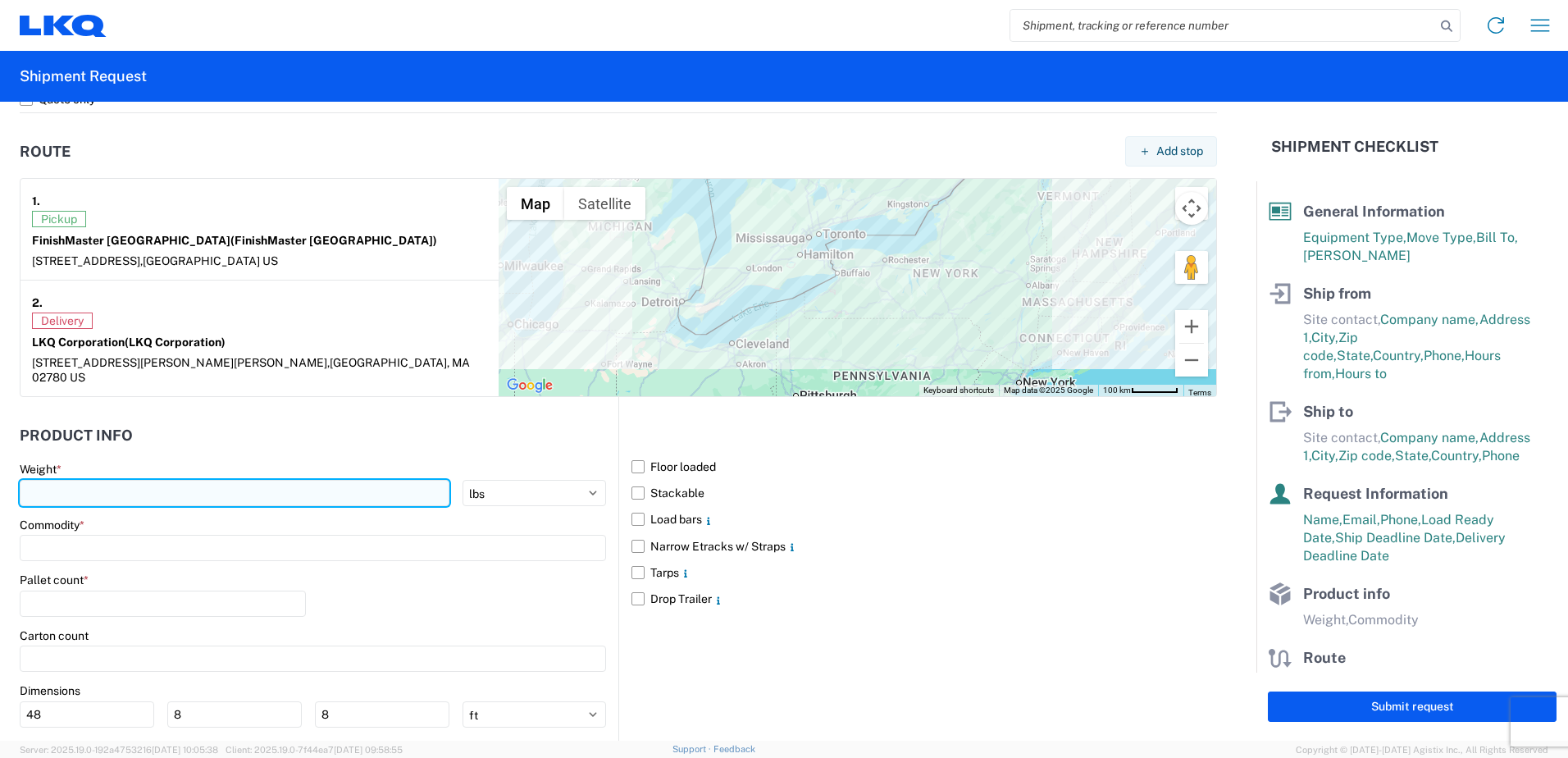
click at [162, 481] on input "number" at bounding box center [235, 492] width 430 height 26
type input "21602"
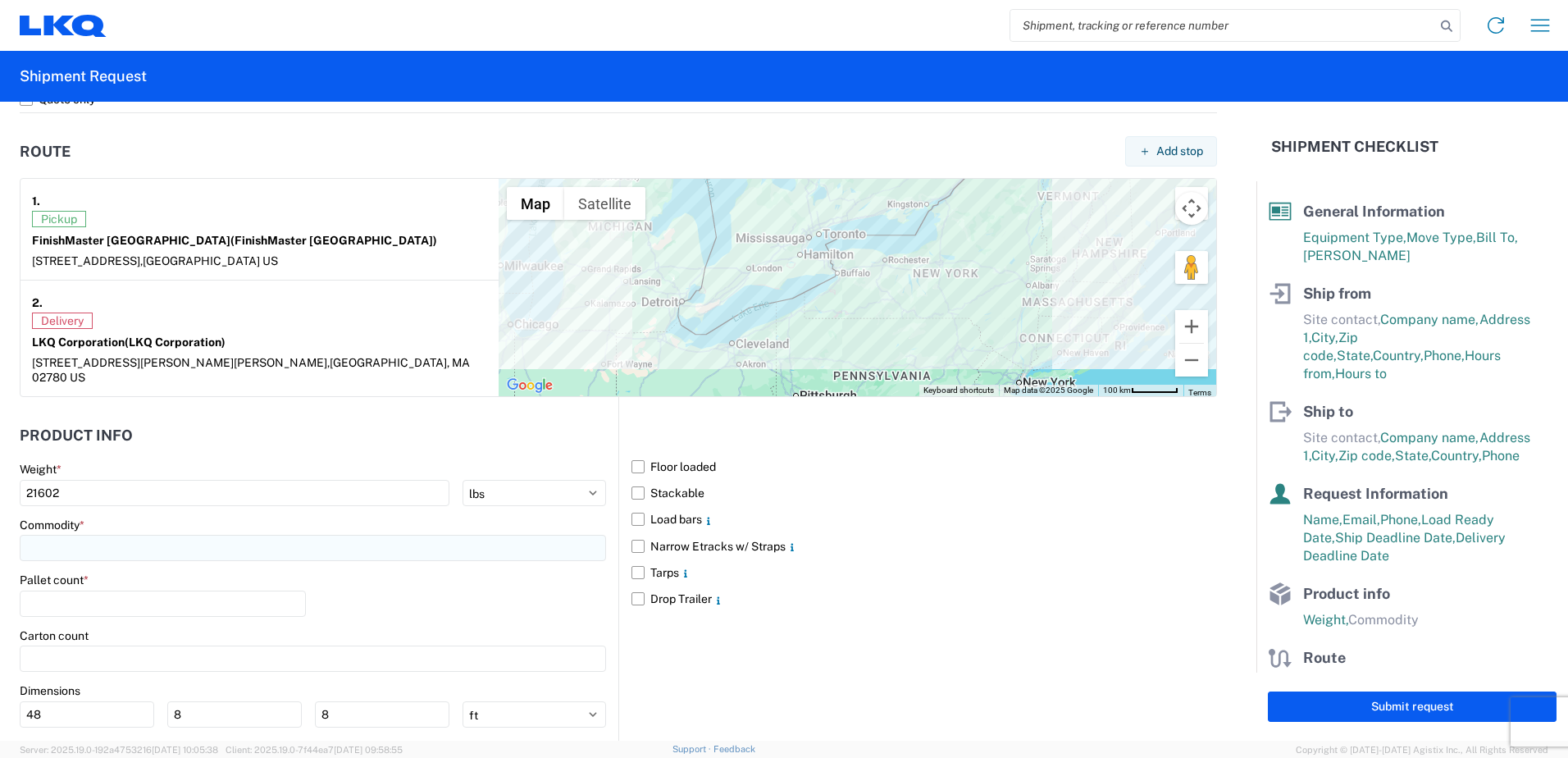
click at [61, 538] on input at bounding box center [313, 547] width 587 height 26
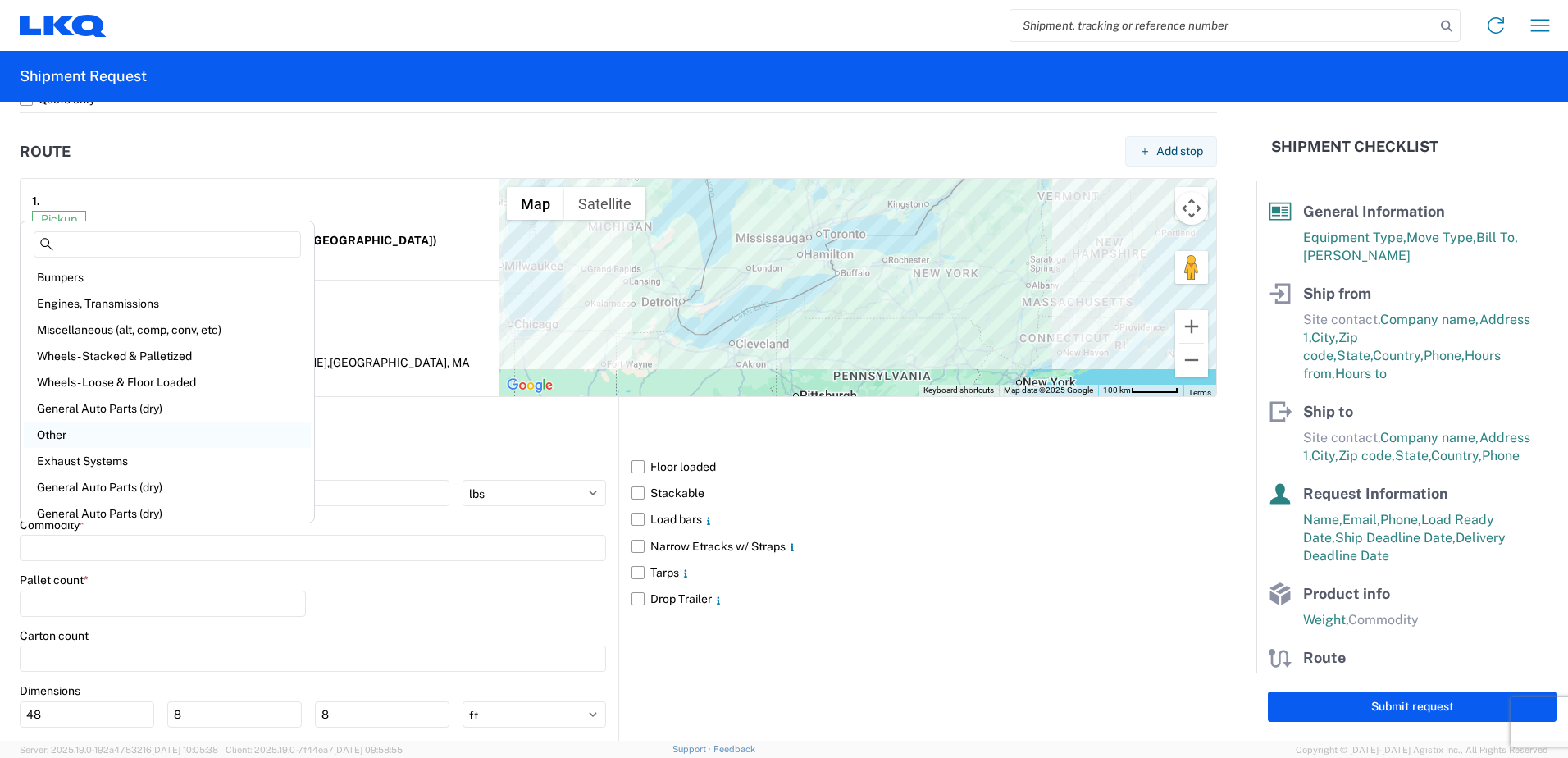
click at [63, 425] on div "Other" at bounding box center [166, 434] width 287 height 26
type input "Other"
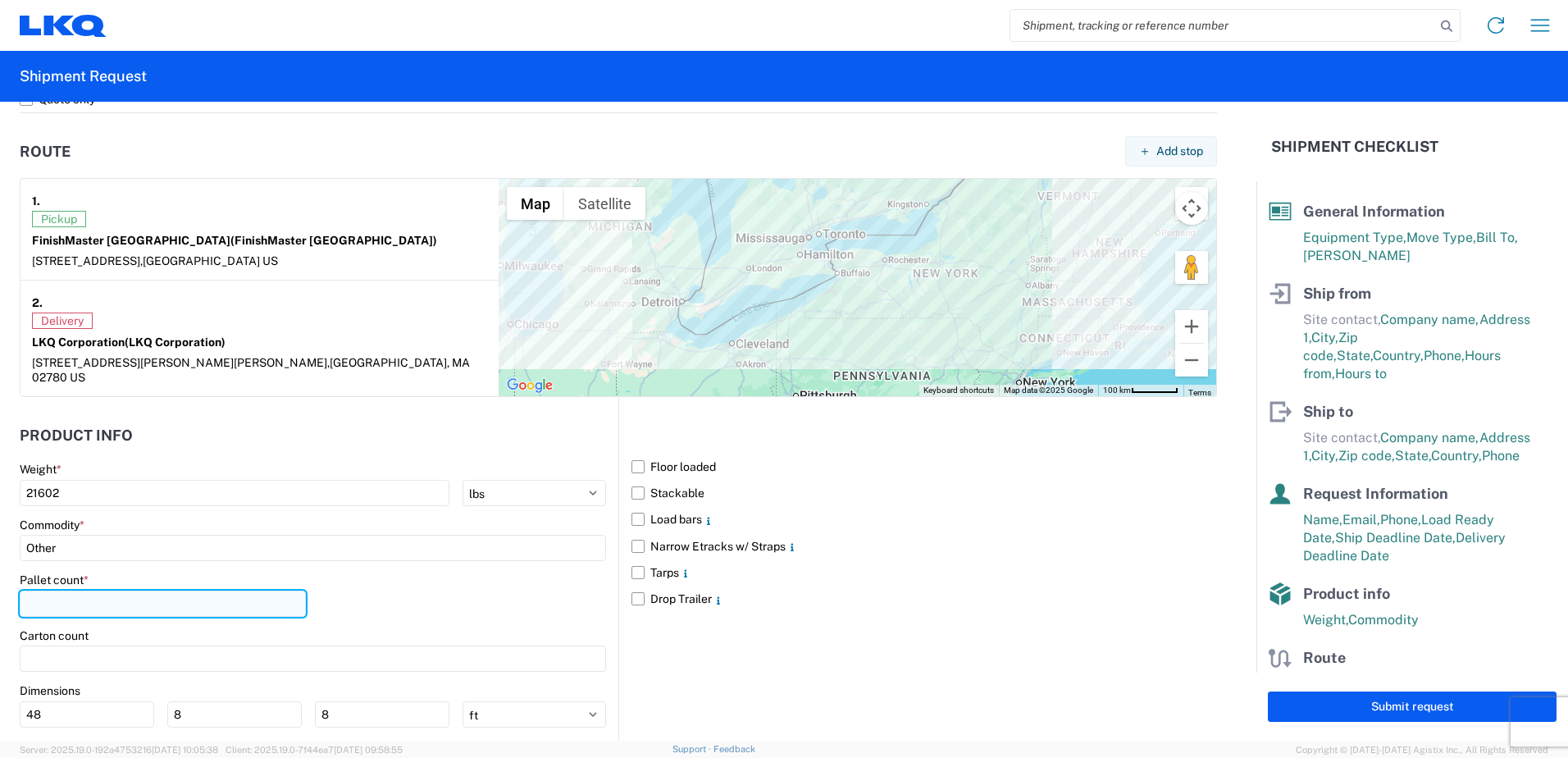
click at [91, 590] on input "number" at bounding box center [163, 603] width 286 height 26
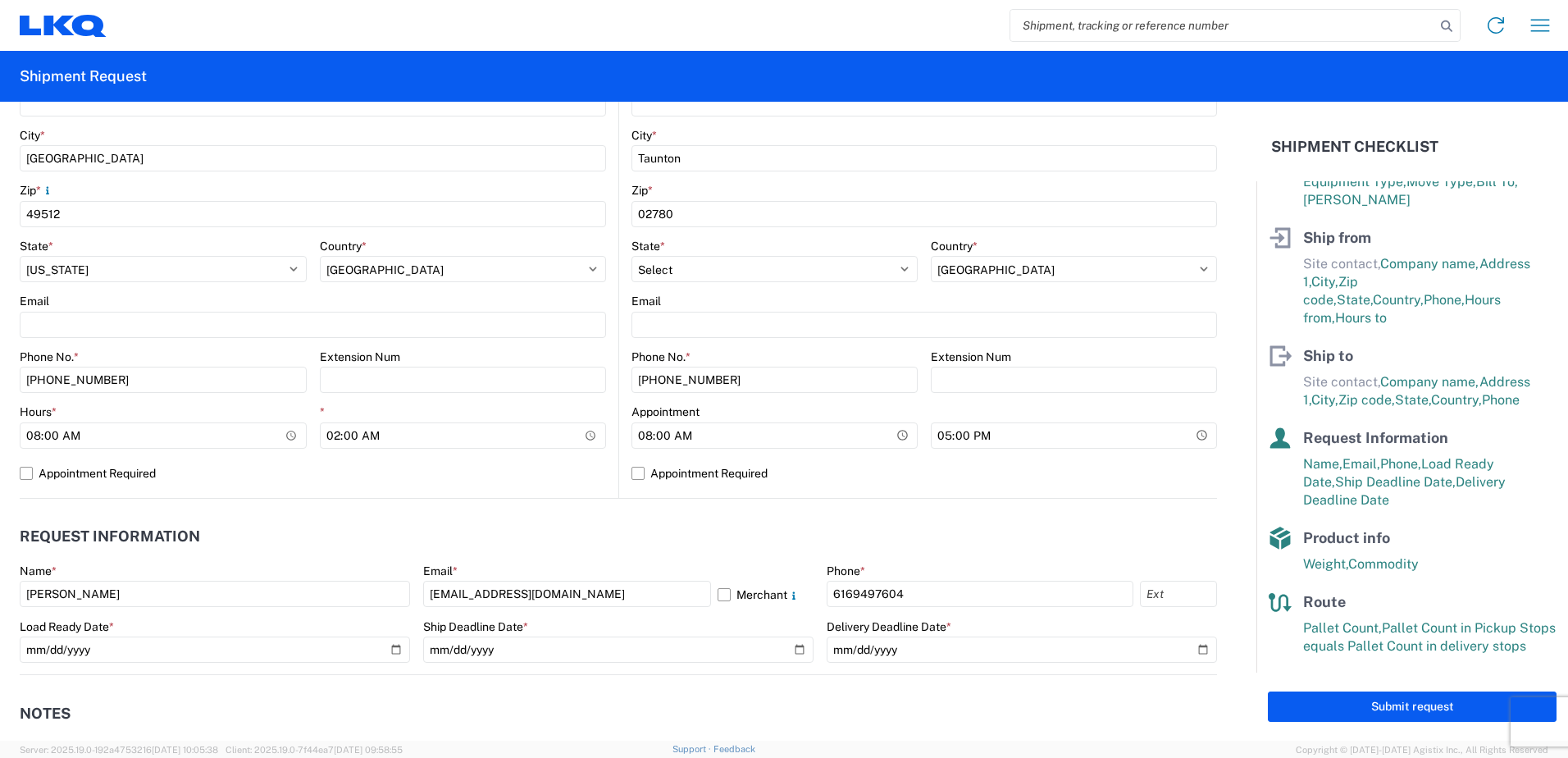
scroll to position [574, 0]
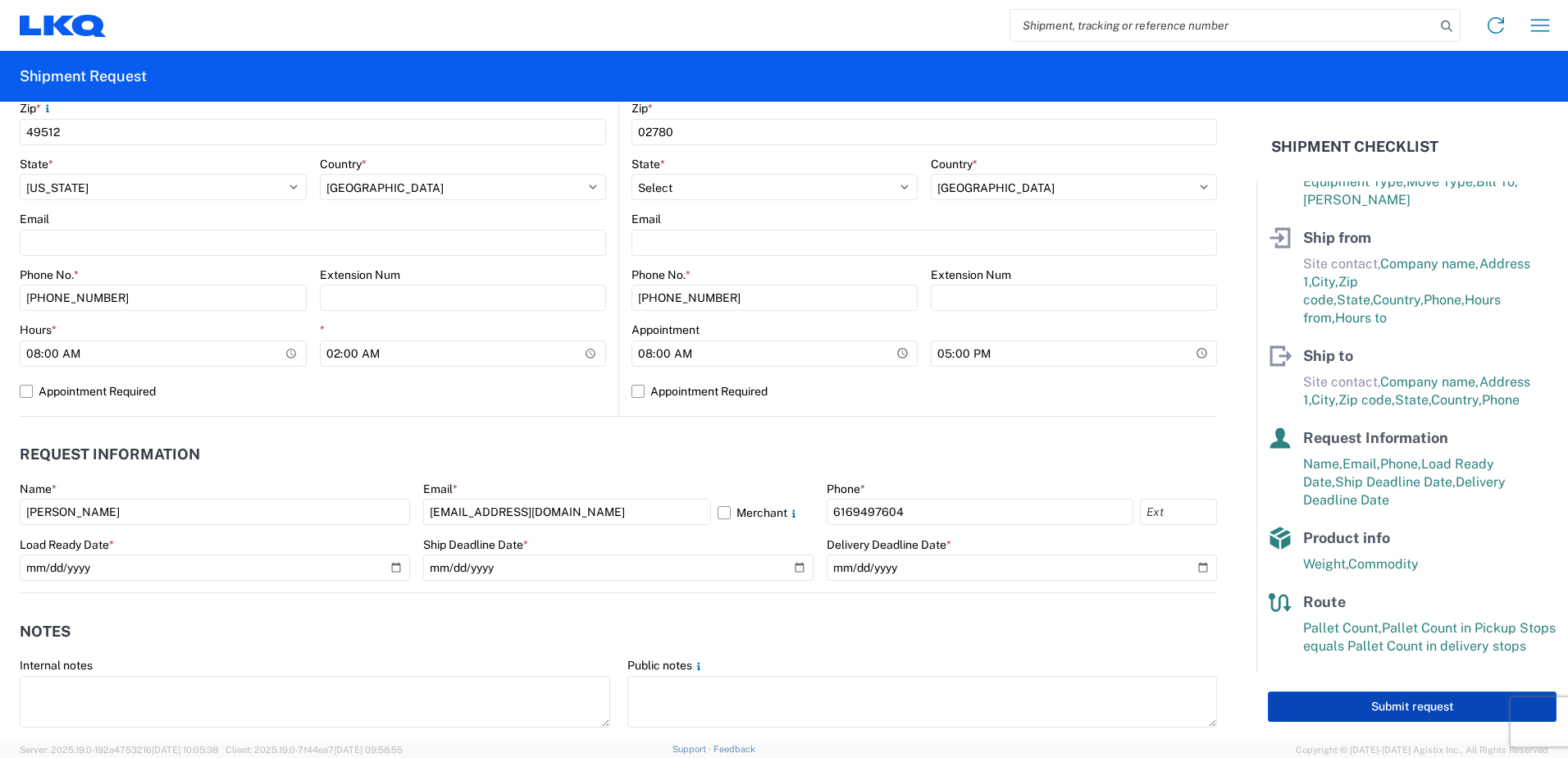
type input "15"
click at [1397, 705] on button "Submit request" at bounding box center [1412, 706] width 288 height 30
select select "US"
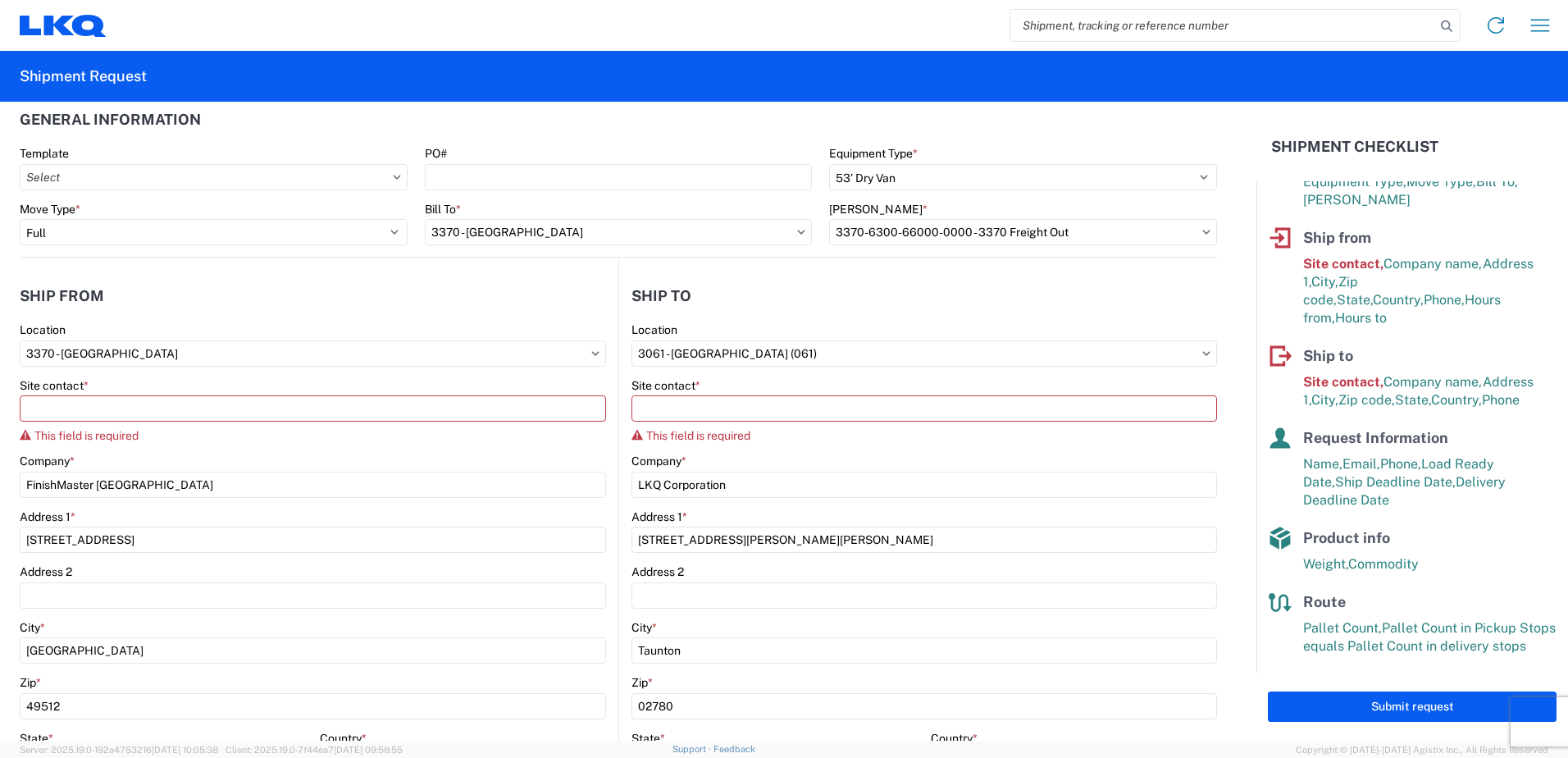
scroll to position [0, 0]
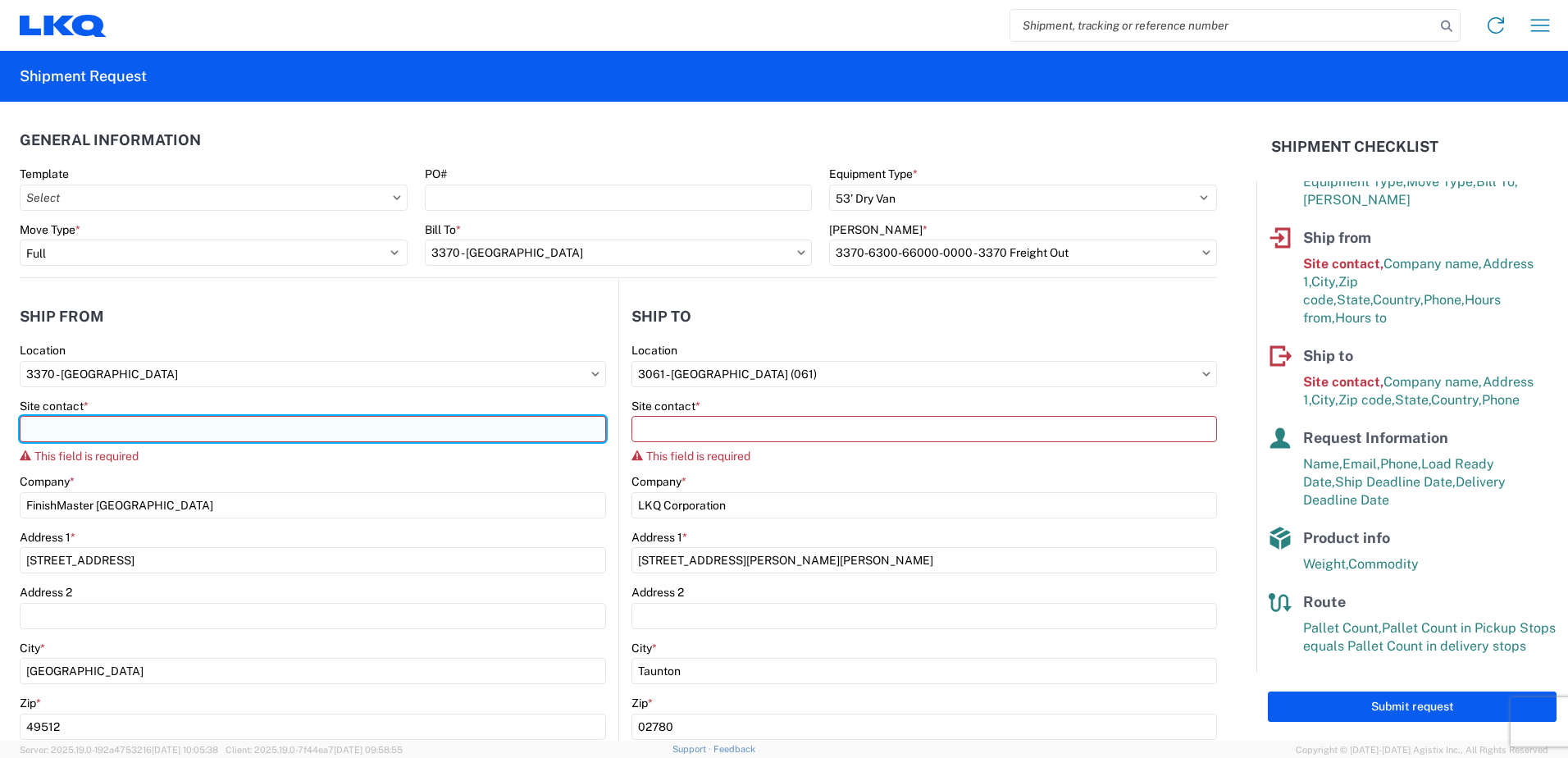
click at [64, 427] on input "Site contact *" at bounding box center [313, 428] width 587 height 26
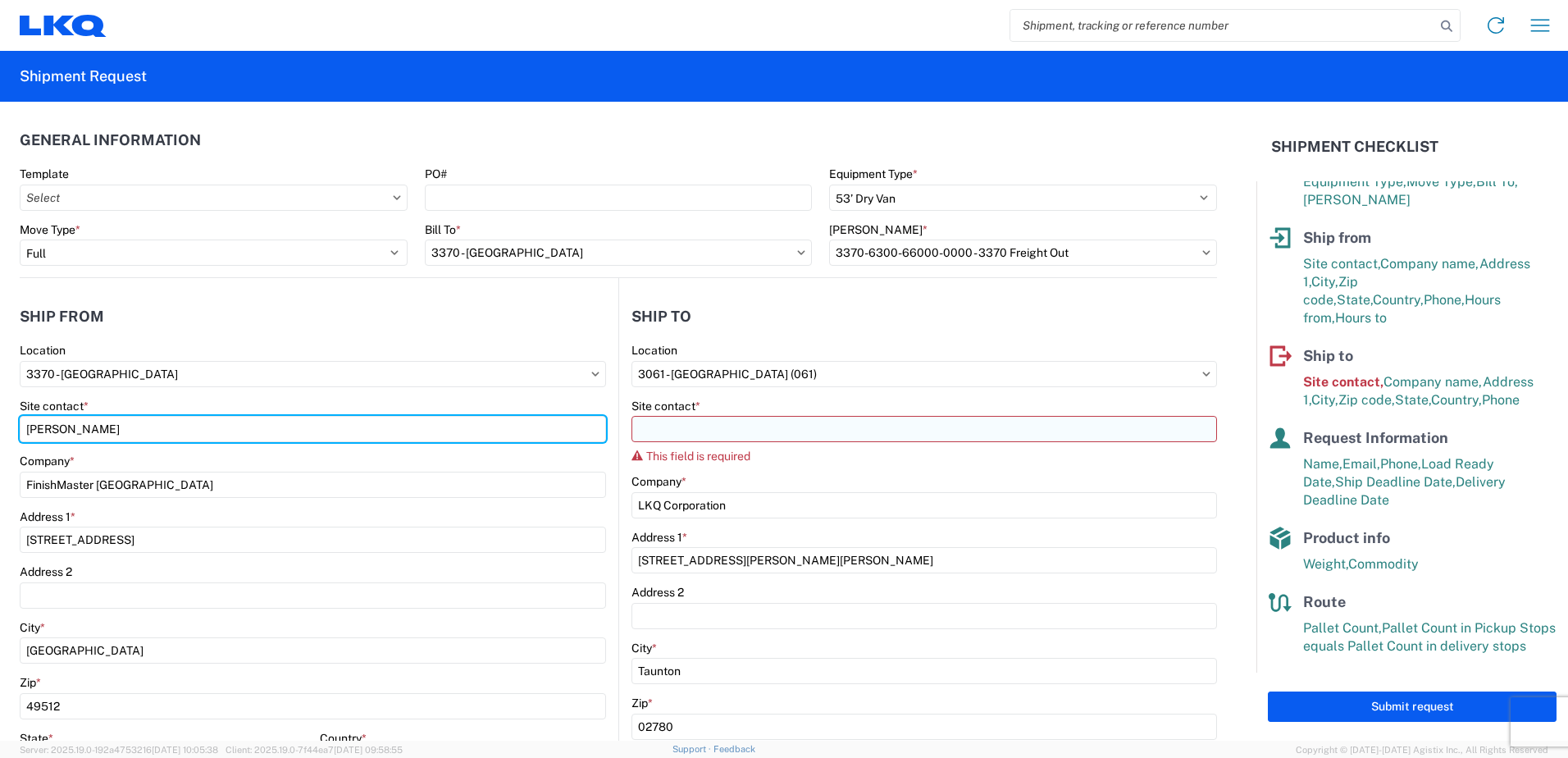
type input "[PERSON_NAME]"
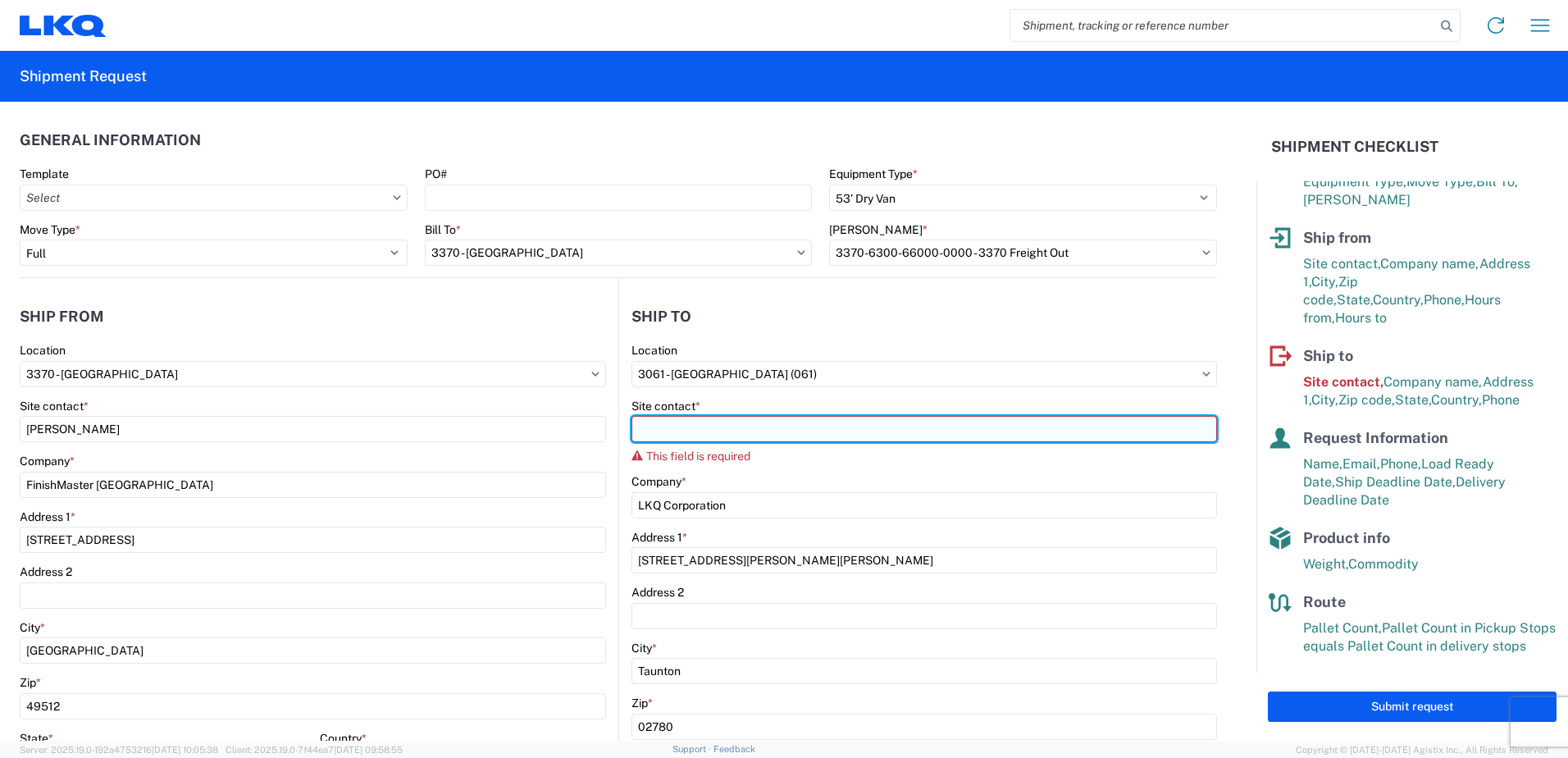
click at [654, 420] on input "Site contact *" at bounding box center [924, 428] width 586 height 26
drag, startPoint x: 658, startPoint y: 433, endPoint x: 990, endPoint y: 439, distance: 332.1
click at [990, 439] on input "Site contact *" at bounding box center [924, 428] width 586 height 26
click at [646, 425] on input "Site contact *" at bounding box center [924, 428] width 586 height 26
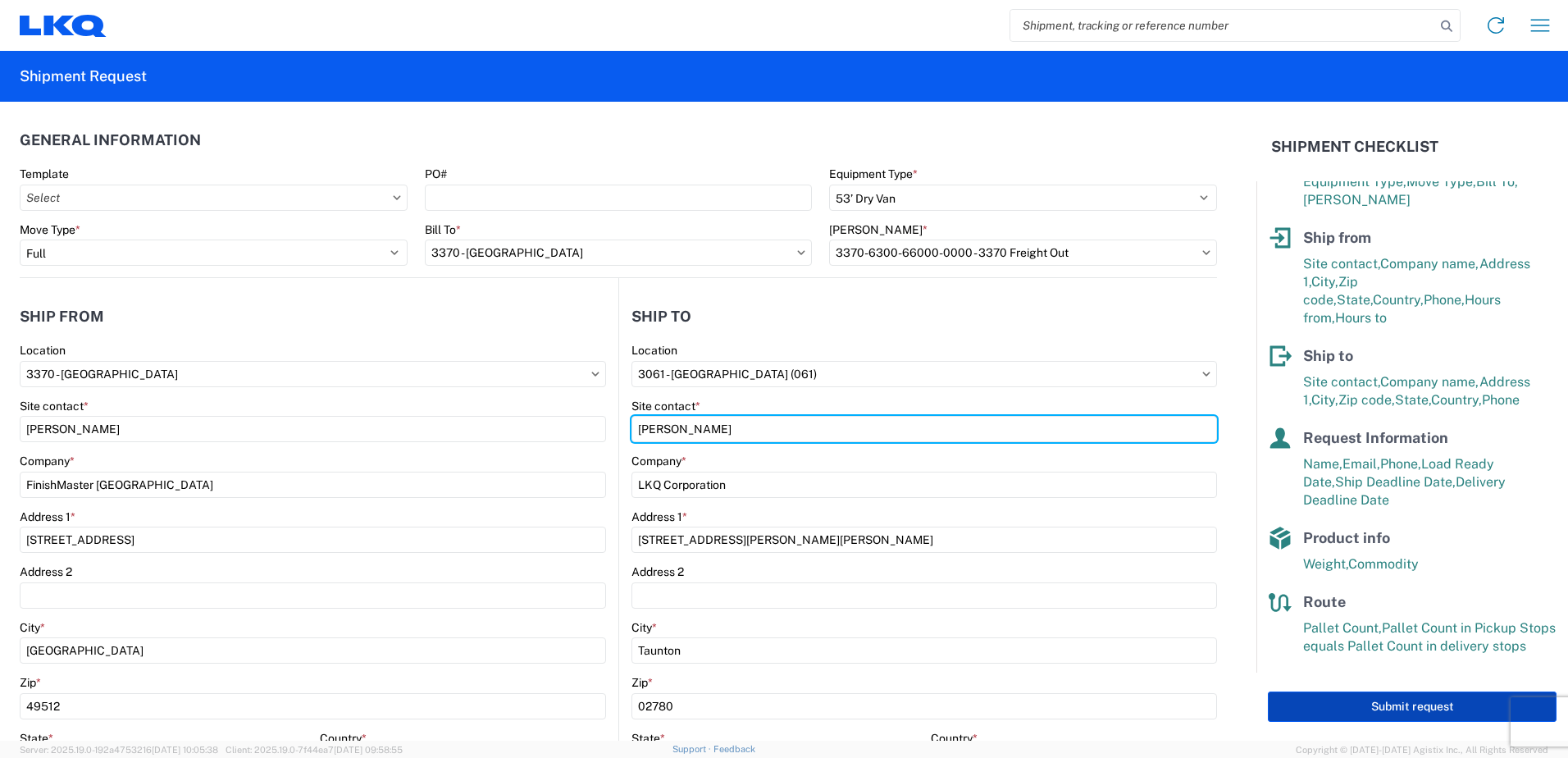
type input "[PERSON_NAME]"
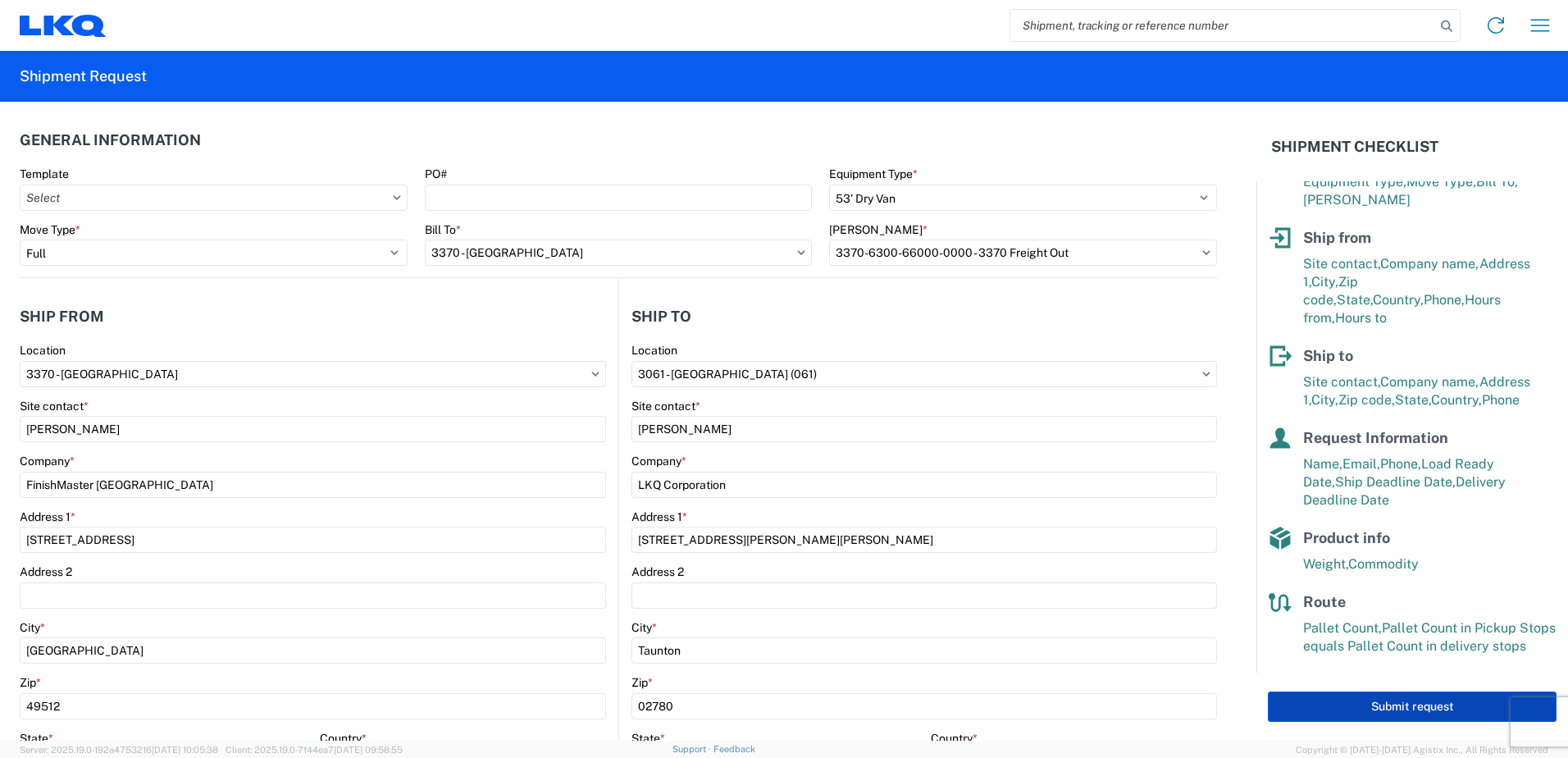
click at [1362, 701] on button "Submit request" at bounding box center [1412, 706] width 288 height 30
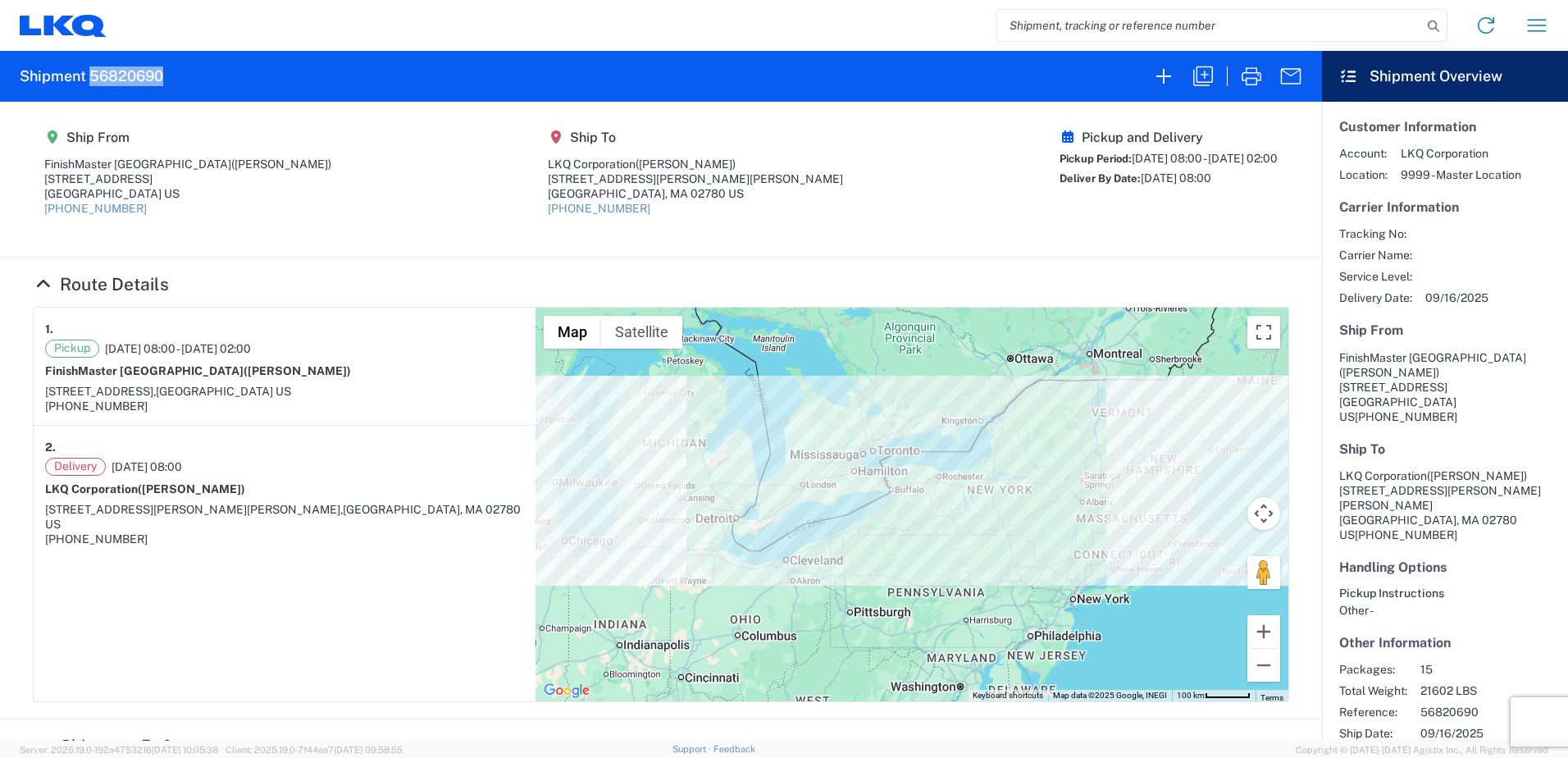
drag, startPoint x: 90, startPoint y: 78, endPoint x: 182, endPoint y: 81, distance: 92.0
click at [182, 81] on agx-form-header "Shipment 56820690" at bounding box center [661, 76] width 1322 height 51
drag, startPoint x: 182, startPoint y: 81, endPoint x: 150, endPoint y: 77, distance: 32.2
copy h2 "56820690"
